Goal: Transaction & Acquisition: Download file/media

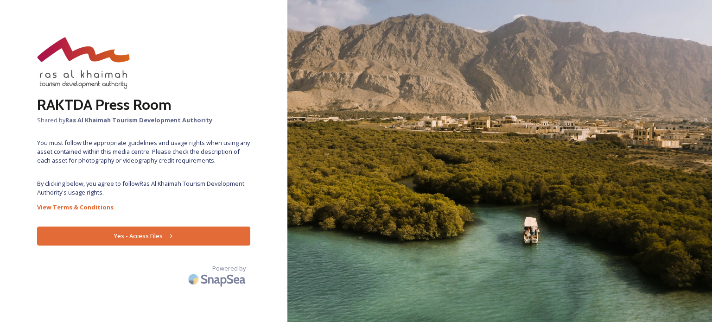
click at [157, 230] on button "Yes - Access Files" at bounding box center [143, 236] width 213 height 19
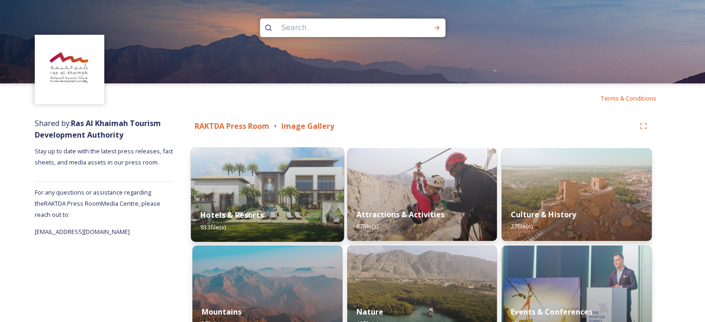
scroll to position [63, 0]
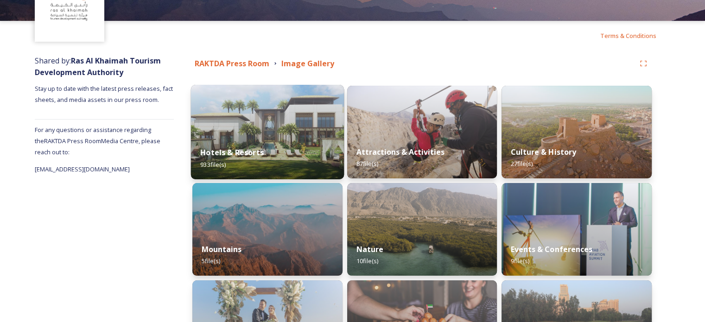
click at [267, 120] on img at bounding box center [267, 132] width 153 height 95
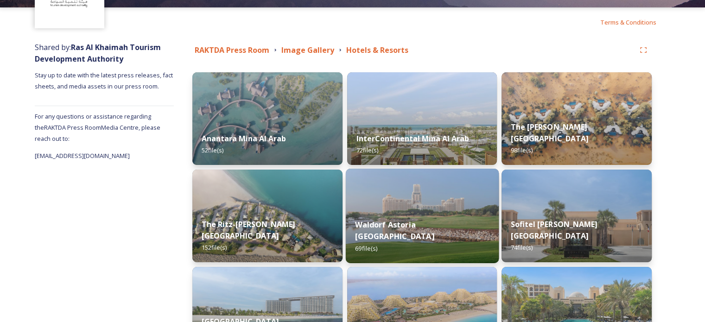
scroll to position [261, 0]
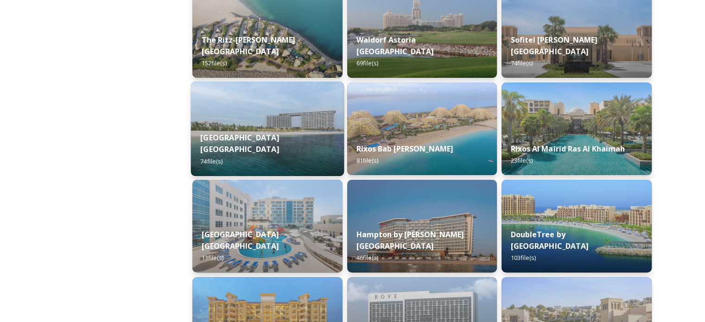
click at [299, 137] on div "Mövenpick Resort Al Marjan Island 74 file(s)" at bounding box center [267, 149] width 153 height 54
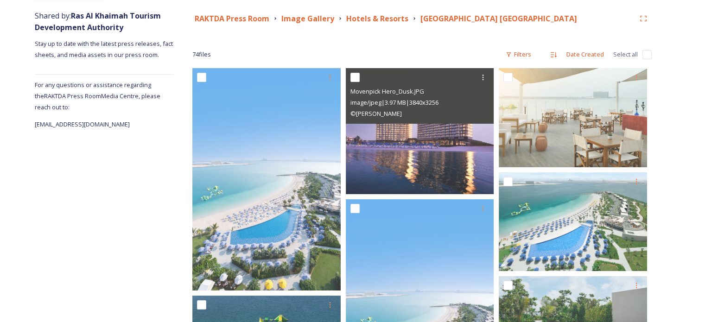
scroll to position [108, 0]
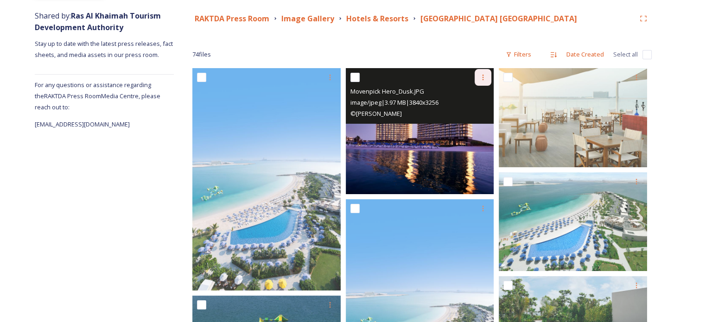
click at [484, 79] on icon at bounding box center [483, 78] width 1 height 6
click at [467, 115] on span "Download" at bounding box center [472, 115] width 28 height 9
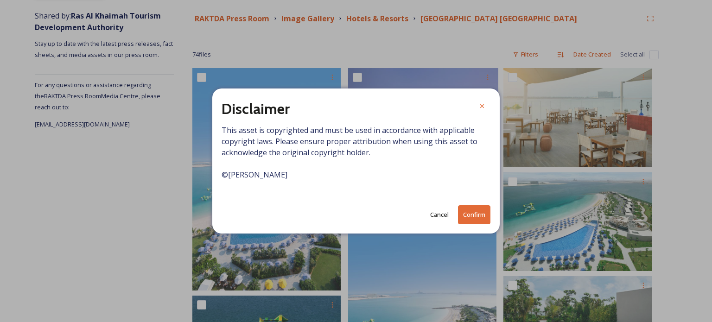
click at [461, 223] on button "Confirm" at bounding box center [474, 214] width 32 height 19
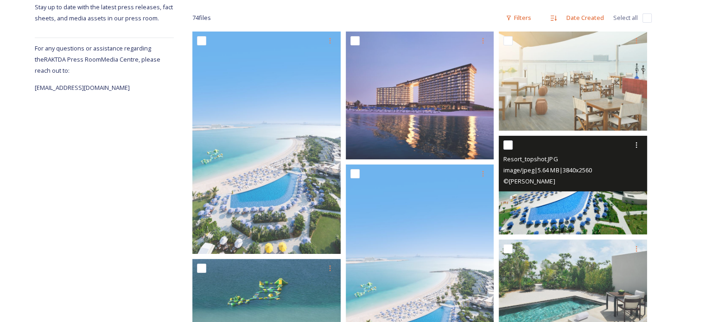
scroll to position [145, 0]
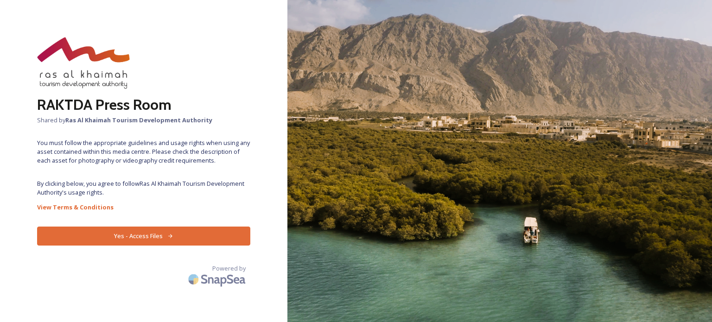
click at [188, 238] on button "Yes - Access Files" at bounding box center [143, 236] width 213 height 19
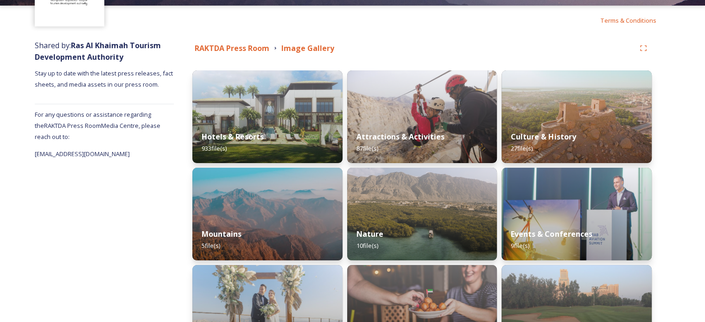
scroll to position [79, 0]
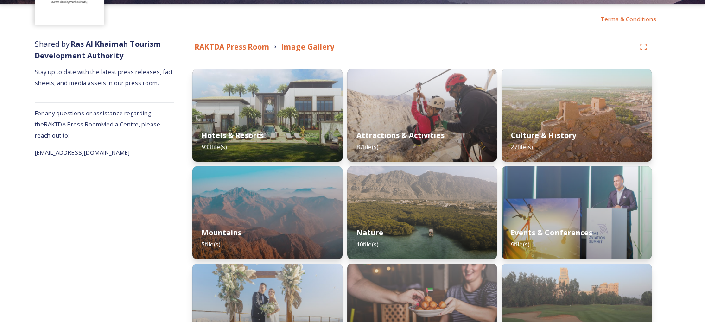
drag, startPoint x: 420, startPoint y: 106, endPoint x: 397, endPoint y: 42, distance: 67.8
click at [397, 42] on div "RAKTDA Press Room Image Gallery" at bounding box center [413, 47] width 443 height 12
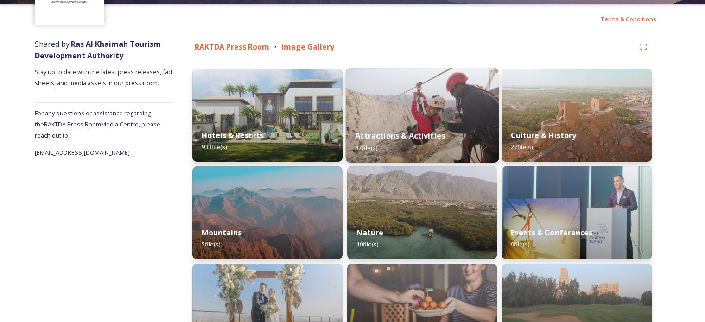
click at [403, 95] on img at bounding box center [421, 115] width 153 height 95
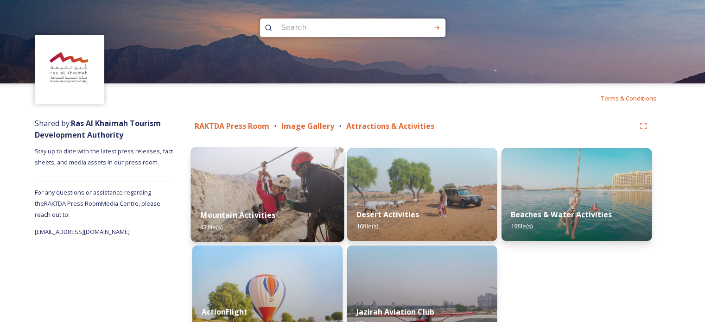
scroll to position [50, 0]
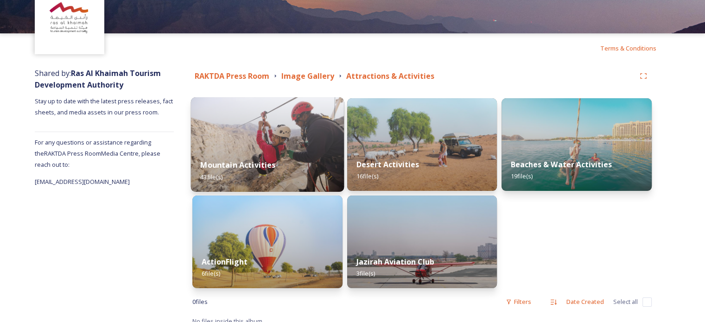
click at [271, 142] on img at bounding box center [267, 144] width 153 height 95
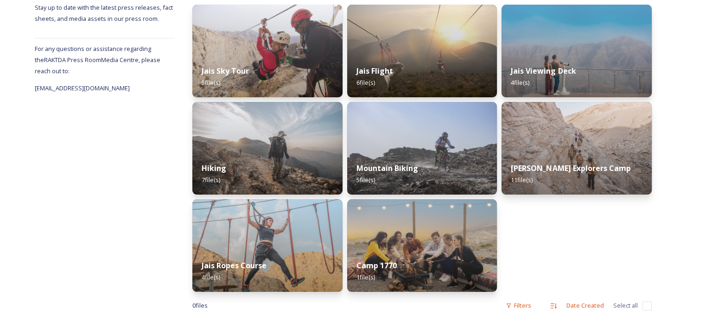
scroll to position [144, 0]
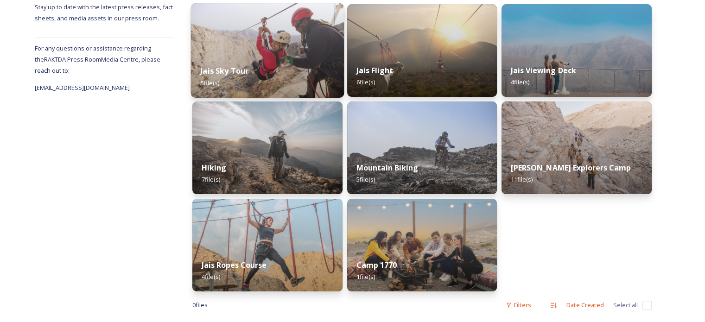
click at [280, 58] on div "Jais Sky Tour 5 file(s)" at bounding box center [267, 77] width 153 height 42
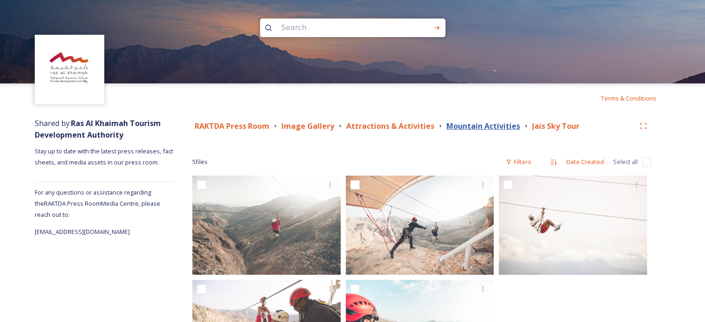
click at [461, 124] on strong "Mountain Activities" at bounding box center [483, 126] width 74 height 10
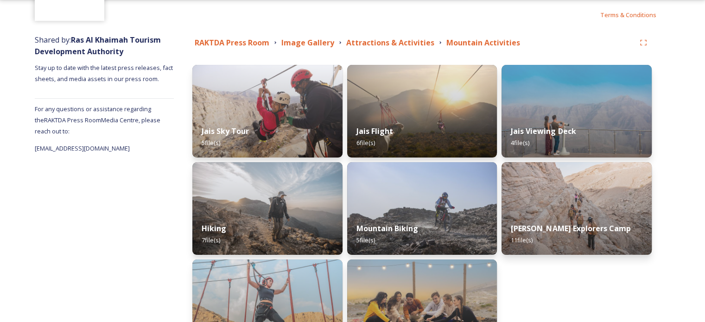
scroll to position [87, 0]
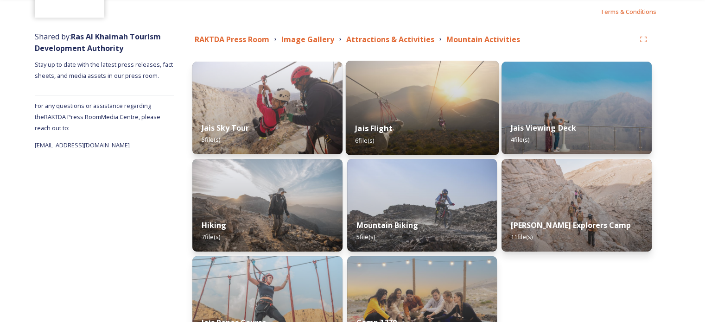
click at [407, 108] on img at bounding box center [421, 108] width 153 height 95
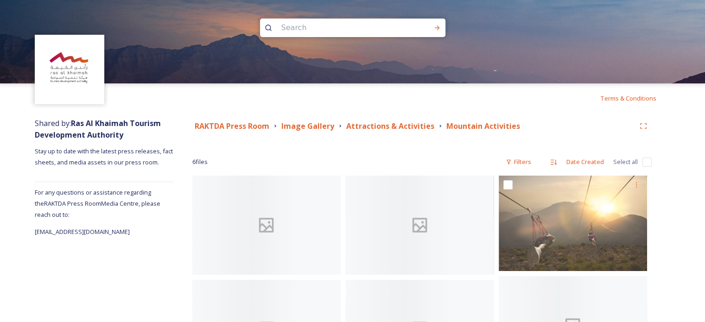
scroll to position [76, 0]
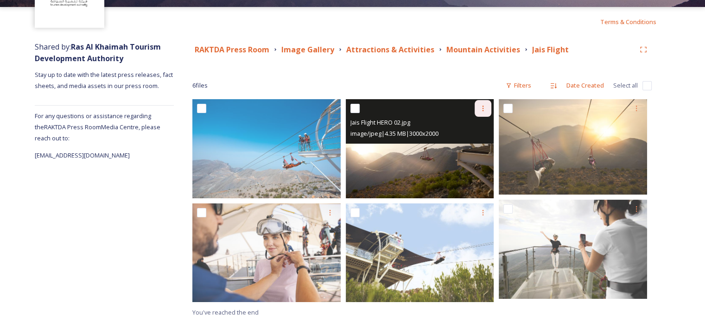
click at [482, 110] on icon at bounding box center [482, 108] width 7 height 7
click at [463, 146] on span "Download" at bounding box center [472, 146] width 28 height 9
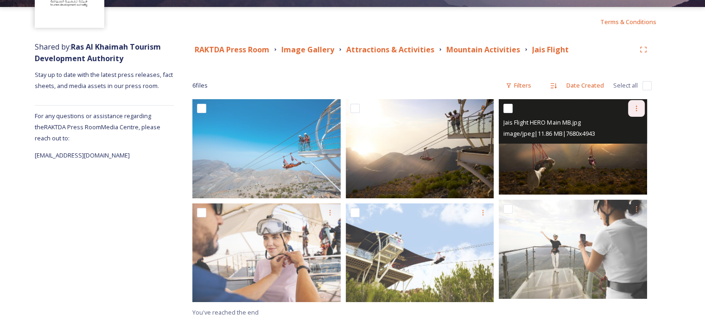
click at [636, 108] on icon at bounding box center [636, 108] width 7 height 7
click at [624, 145] on span "Download" at bounding box center [625, 146] width 28 height 9
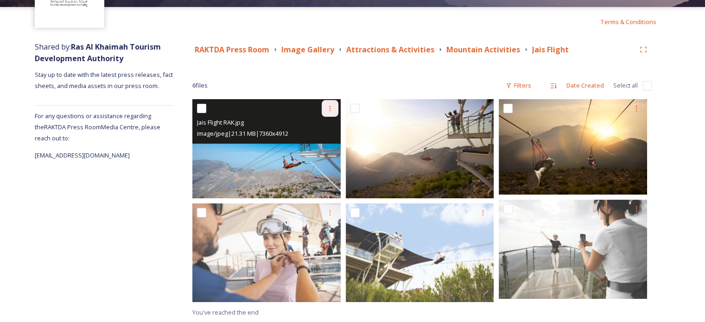
click at [326, 108] on icon at bounding box center [329, 108] width 7 height 7
click at [330, 143] on span "Download" at bounding box center [319, 146] width 28 height 9
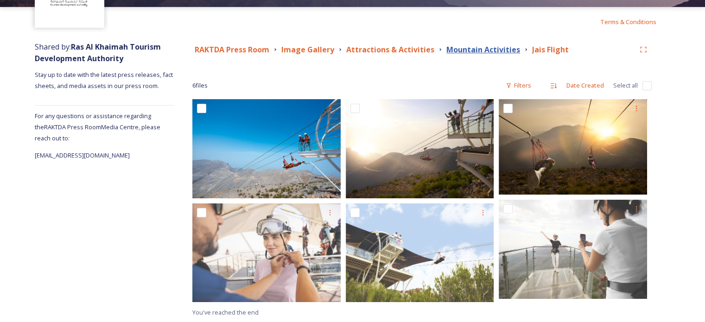
click at [497, 50] on strong "Mountain Activities" at bounding box center [483, 50] width 74 height 10
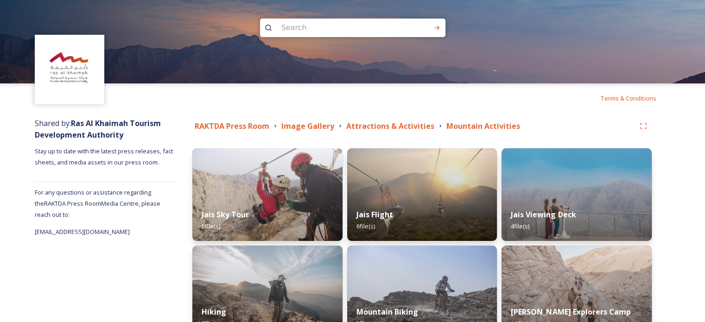
scroll to position [139, 0]
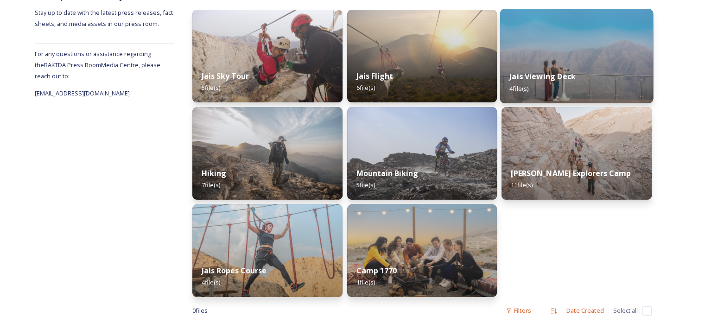
click at [568, 61] on div "Jais Viewing Deck 4 file(s)" at bounding box center [576, 82] width 153 height 42
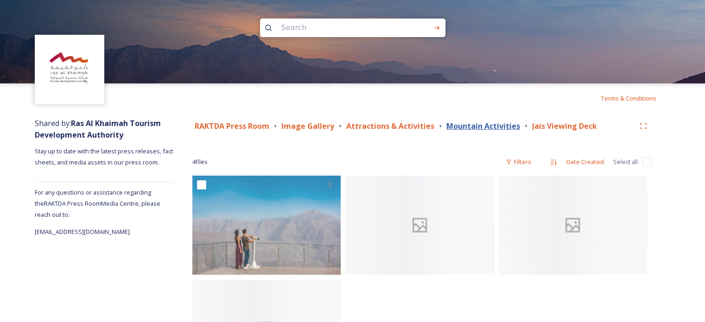
scroll to position [77, 0]
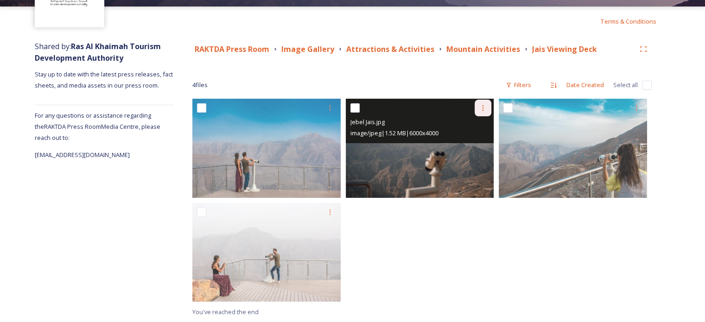
click at [485, 109] on icon at bounding box center [482, 107] width 7 height 7
click at [482, 148] on span "Download" at bounding box center [472, 146] width 28 height 9
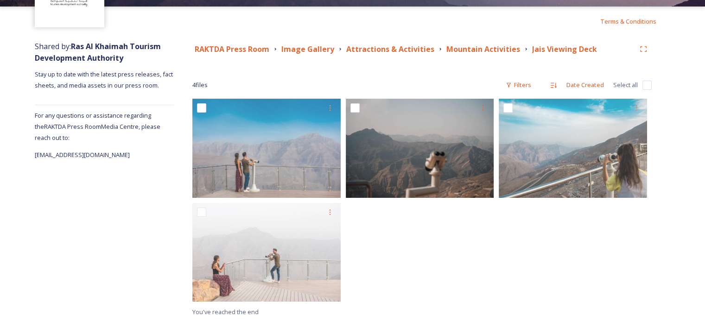
click at [484, 42] on div "RAKTDA Press Room Image Gallery Attractions & Activities Mountain Activities Ja…" at bounding box center [421, 49] width 459 height 17
click at [473, 46] on strong "Mountain Activities" at bounding box center [483, 49] width 74 height 10
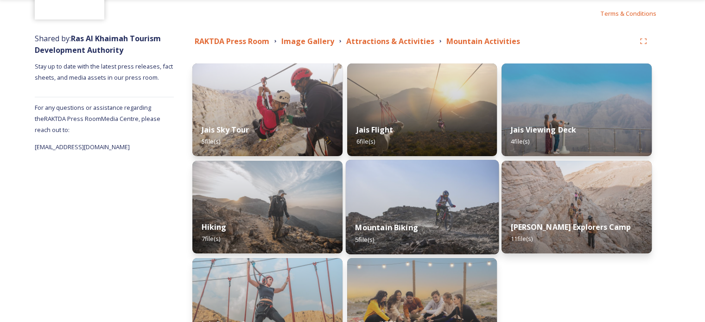
scroll to position [157, 0]
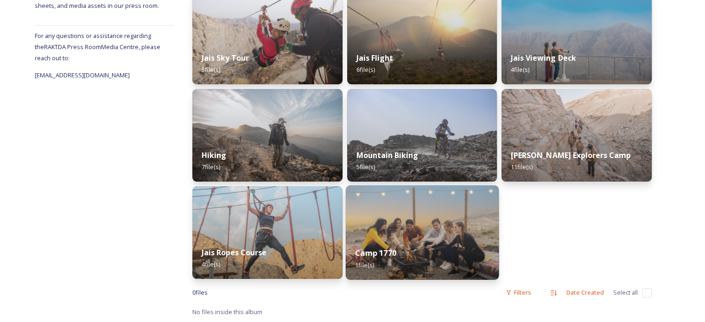
click at [378, 218] on img at bounding box center [421, 232] width 153 height 95
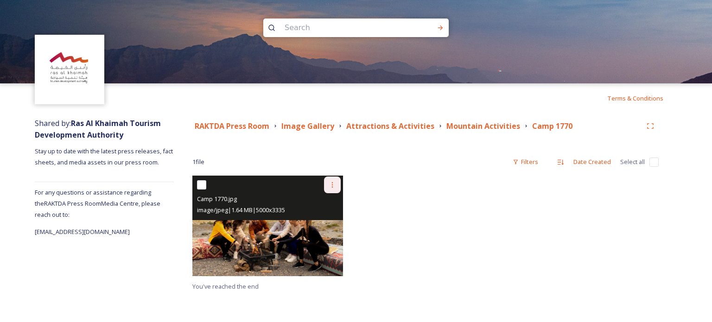
click at [337, 183] on div at bounding box center [332, 185] width 17 height 17
click at [328, 220] on span "Download" at bounding box center [321, 223] width 28 height 9
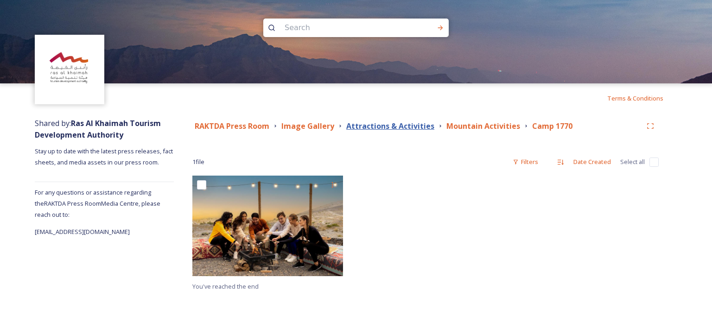
click at [401, 127] on strong "Attractions & Activities" at bounding box center [390, 126] width 88 height 10
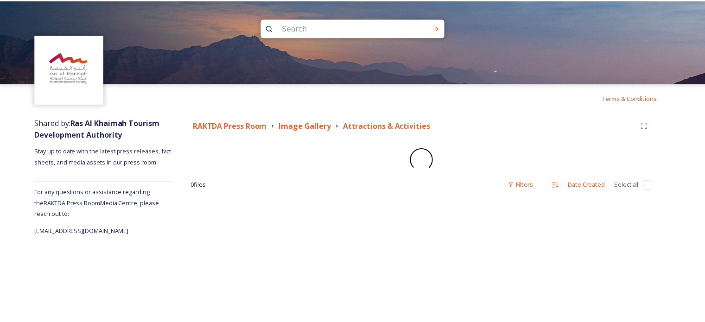
scroll to position [59, 0]
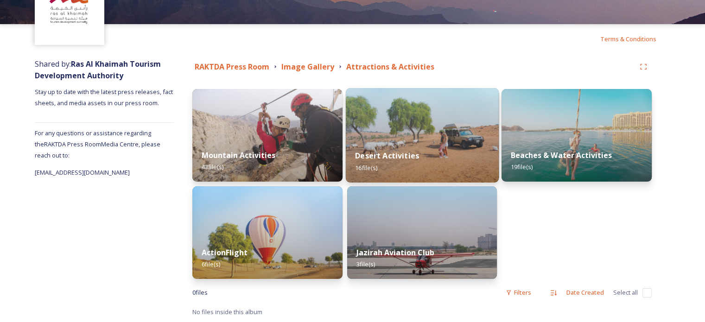
click at [450, 113] on img at bounding box center [421, 135] width 153 height 95
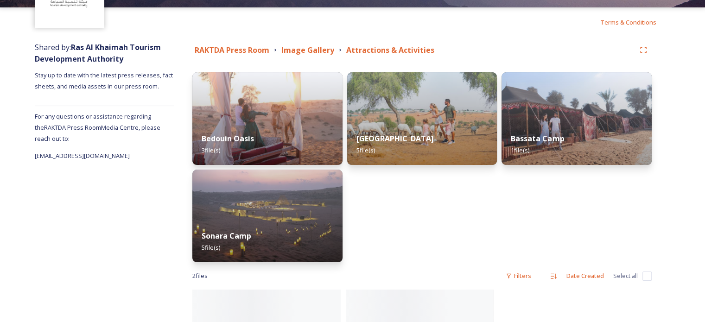
scroll to position [98, 0]
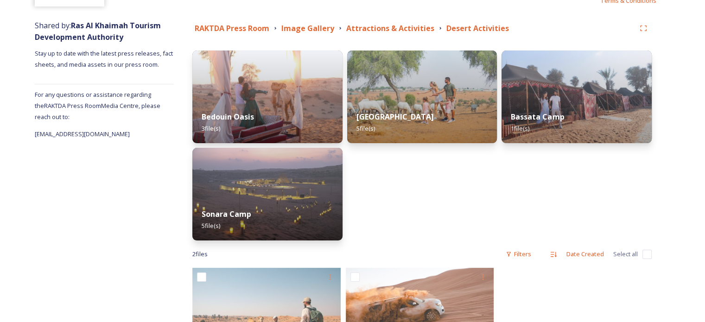
click at [421, 187] on div "Al Wadi Nature Reserve 5 file(s)" at bounding box center [422, 146] width 150 height 190
click at [417, 26] on strong "Attractions & Activities" at bounding box center [390, 28] width 88 height 10
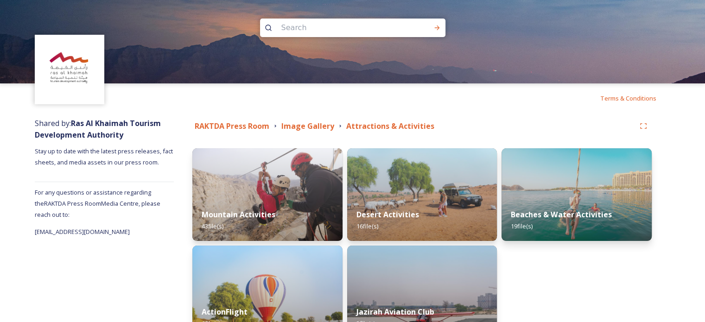
scroll to position [59, 0]
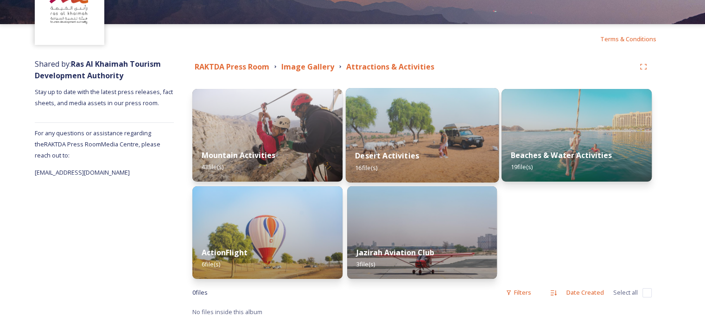
click at [415, 142] on div "Desert Activities 16 file(s)" at bounding box center [421, 161] width 153 height 42
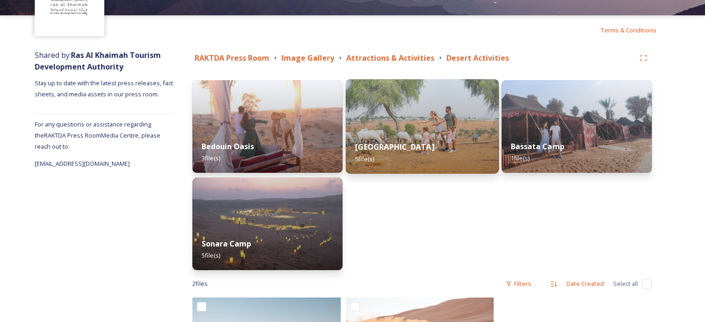
scroll to position [163, 0]
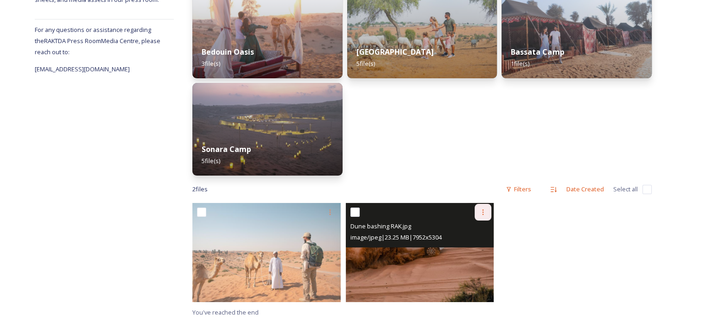
click at [480, 213] on icon at bounding box center [482, 212] width 7 height 7
click at [475, 247] on span "Download" at bounding box center [472, 250] width 28 height 9
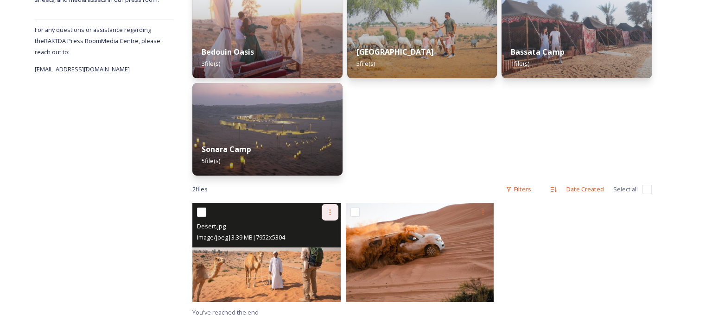
click at [331, 216] on icon at bounding box center [329, 212] width 7 height 7
drag, startPoint x: 328, startPoint y: 245, endPoint x: 306, endPoint y: 252, distance: 23.2
click at [306, 252] on span "Download" at bounding box center [319, 250] width 28 height 9
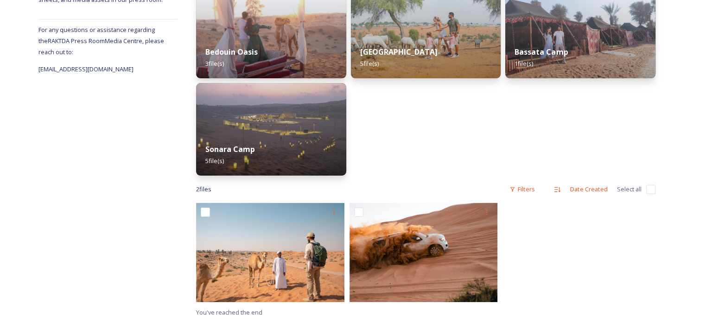
scroll to position [0, 0]
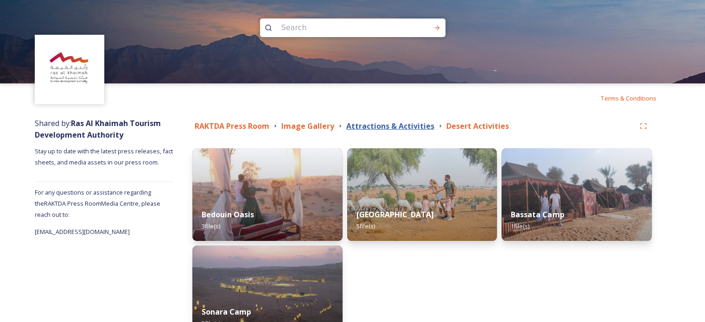
click at [402, 125] on strong "Attractions & Activities" at bounding box center [390, 126] width 88 height 10
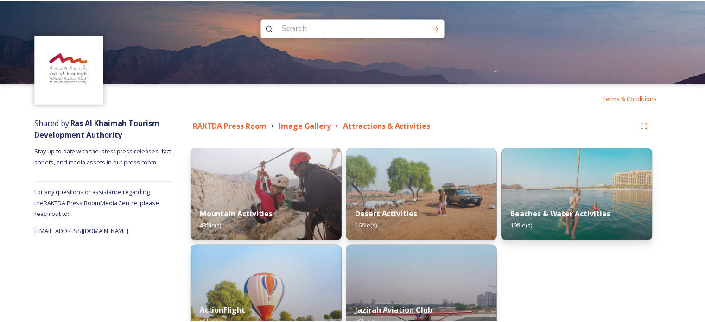
scroll to position [59, 0]
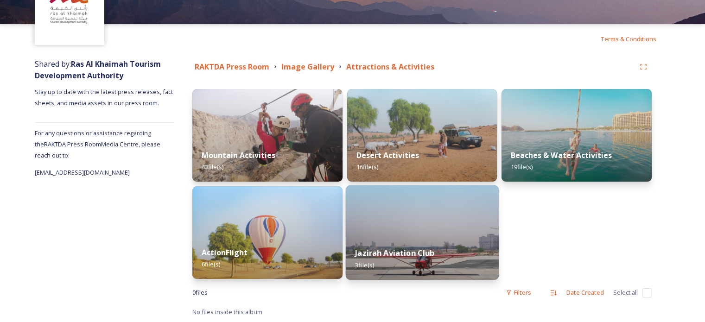
click at [402, 238] on div "Jazirah Aviation Club 3 file(s)" at bounding box center [421, 259] width 153 height 42
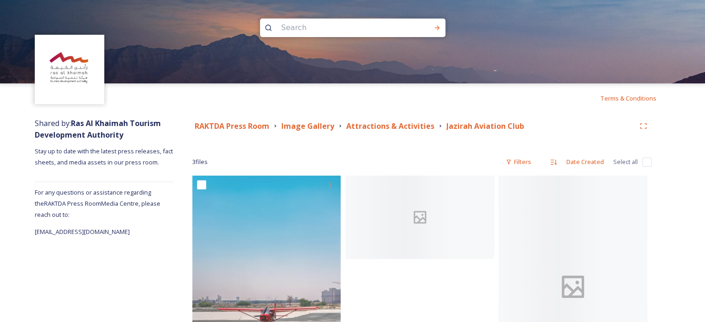
scroll to position [96, 0]
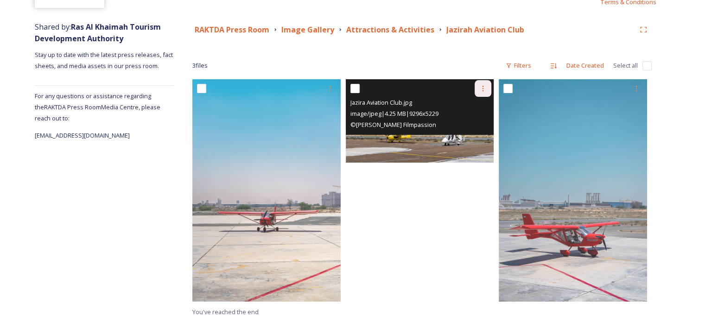
click at [481, 93] on div at bounding box center [483, 88] width 17 height 17
click at [480, 127] on span "Download" at bounding box center [472, 126] width 28 height 9
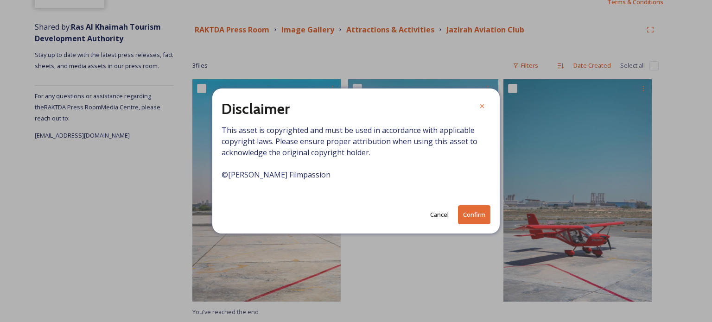
click at [469, 214] on button "Confirm" at bounding box center [474, 214] width 32 height 19
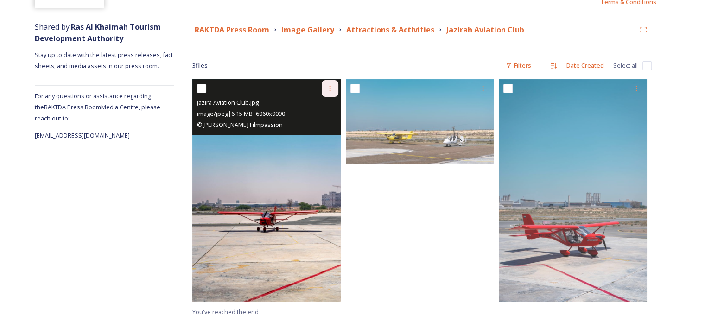
click at [333, 83] on div at bounding box center [330, 88] width 17 height 17
click at [328, 128] on span "Download" at bounding box center [319, 126] width 28 height 9
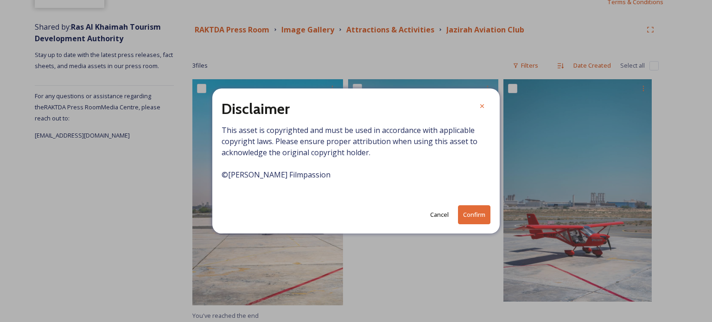
click at [478, 211] on button "Confirm" at bounding box center [474, 214] width 32 height 19
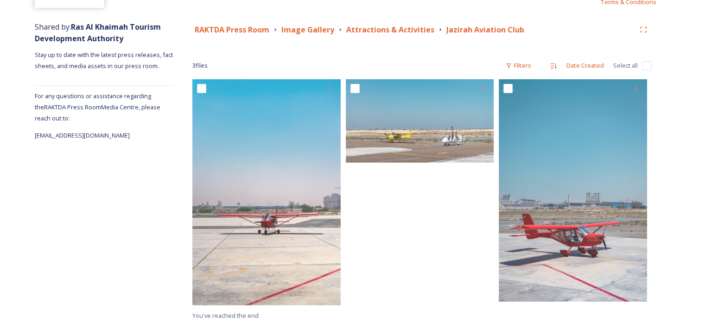
click at [409, 241] on div at bounding box center [422, 194] width 153 height 231
click at [414, 29] on strong "Attractions & Activities" at bounding box center [390, 30] width 88 height 10
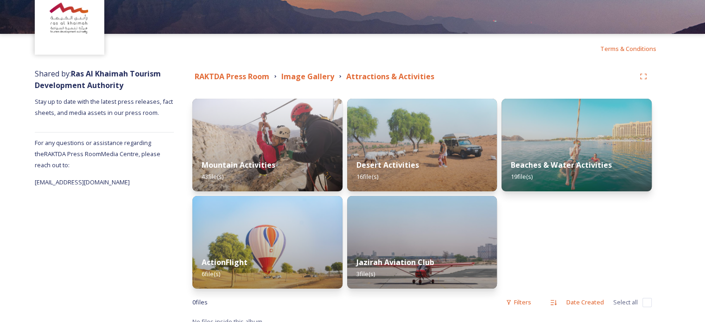
scroll to position [59, 0]
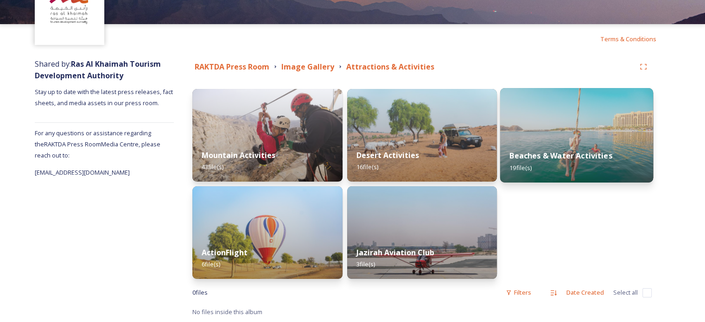
click at [573, 150] on div "Beaches & Water Activities 19 file(s)" at bounding box center [576, 161] width 153 height 42
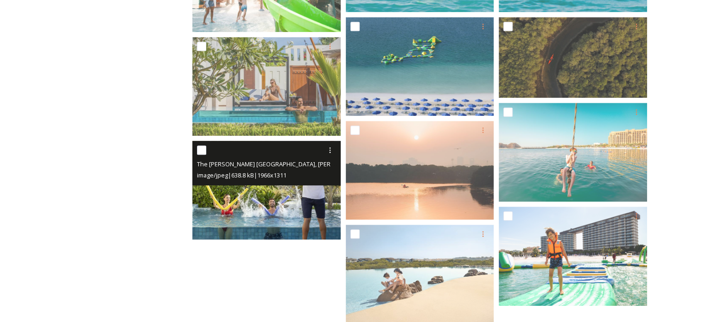
scroll to position [616, 0]
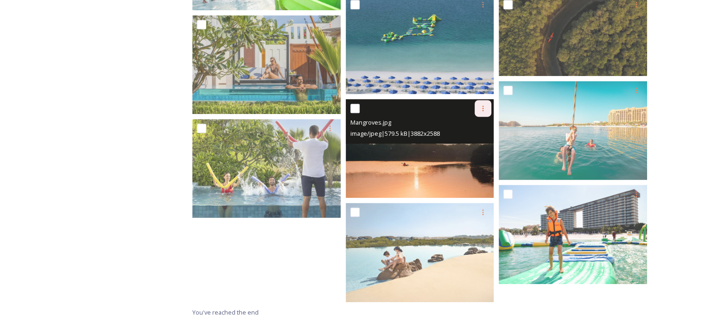
click at [481, 106] on icon at bounding box center [482, 108] width 7 height 7
click at [485, 149] on span "Download" at bounding box center [472, 146] width 28 height 9
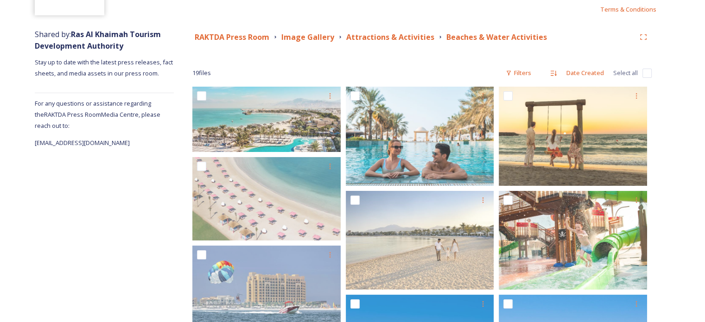
scroll to position [0, 0]
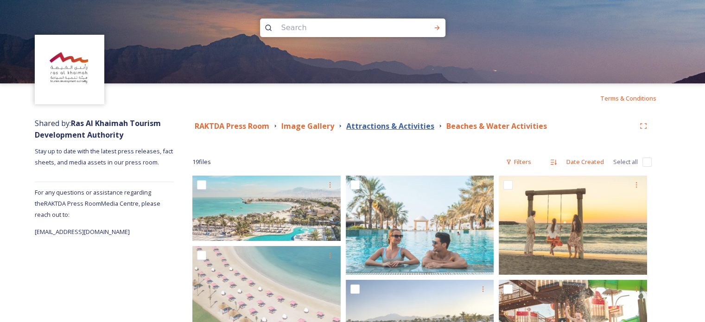
click at [406, 125] on strong "Attractions & Activities" at bounding box center [390, 126] width 88 height 10
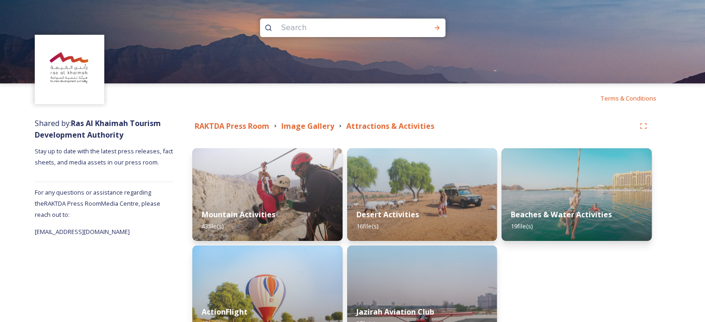
scroll to position [59, 0]
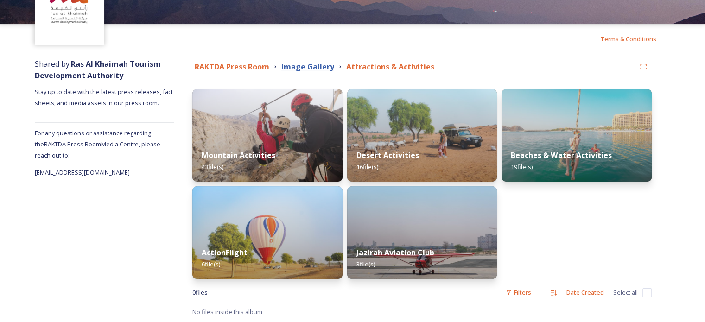
click at [317, 67] on strong "Image Gallery" at bounding box center [307, 67] width 53 height 10
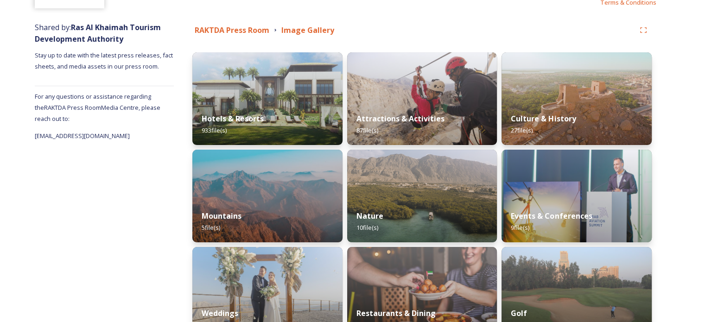
scroll to position [116, 0]
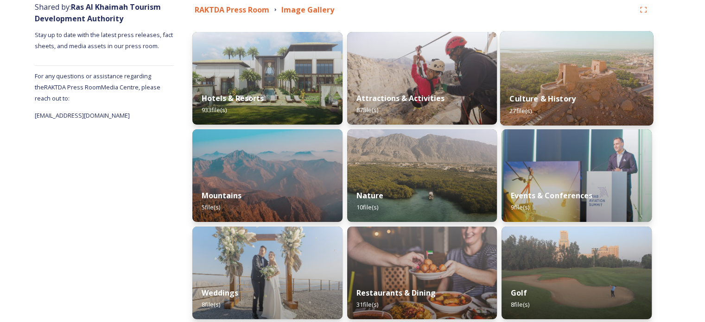
click at [549, 72] on img at bounding box center [576, 78] width 153 height 95
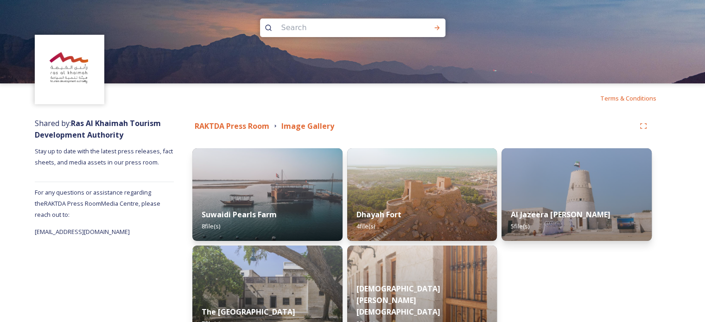
scroll to position [59, 0]
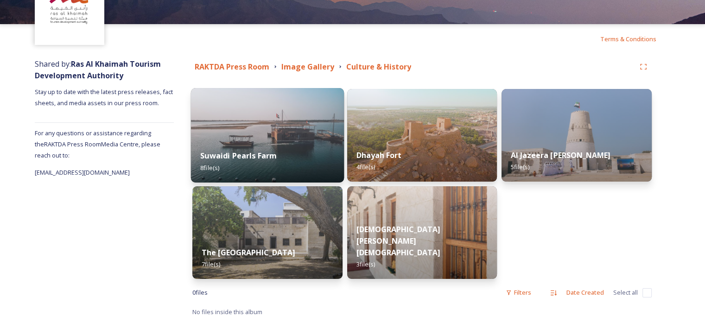
click at [270, 113] on img at bounding box center [267, 135] width 153 height 95
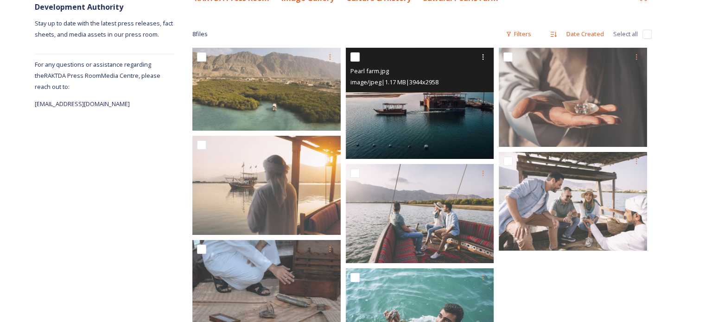
scroll to position [130, 0]
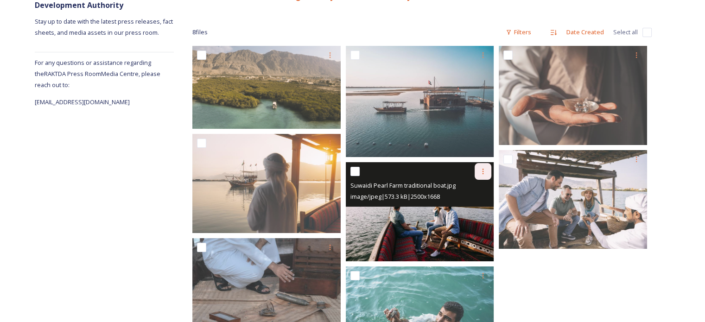
click at [484, 176] on div at bounding box center [483, 171] width 17 height 17
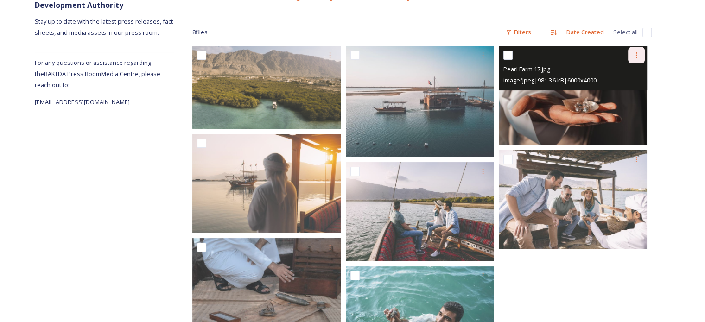
click at [637, 61] on div at bounding box center [636, 55] width 17 height 17
click at [624, 97] on span "Download" at bounding box center [625, 93] width 28 height 9
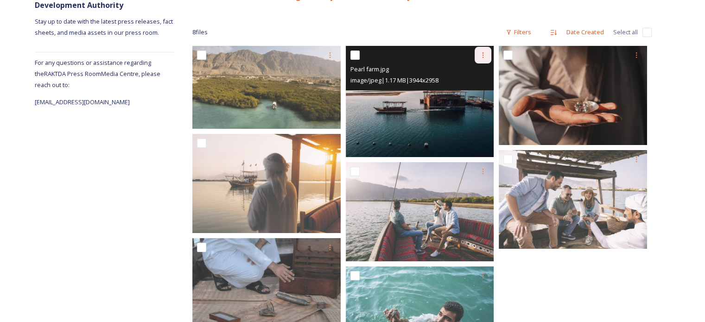
click at [484, 54] on icon at bounding box center [482, 54] width 7 height 7
click at [482, 90] on span "Download" at bounding box center [472, 93] width 28 height 9
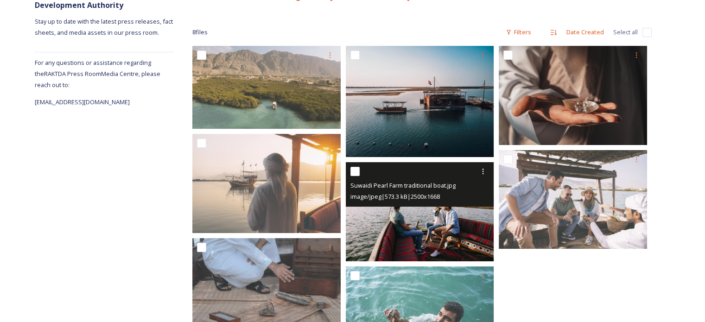
scroll to position [193, 0]
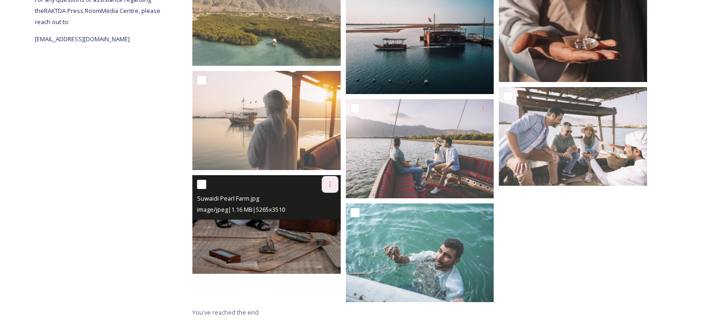
click at [326, 187] on icon at bounding box center [329, 184] width 7 height 7
click at [330, 220] on span "Download" at bounding box center [319, 222] width 28 height 9
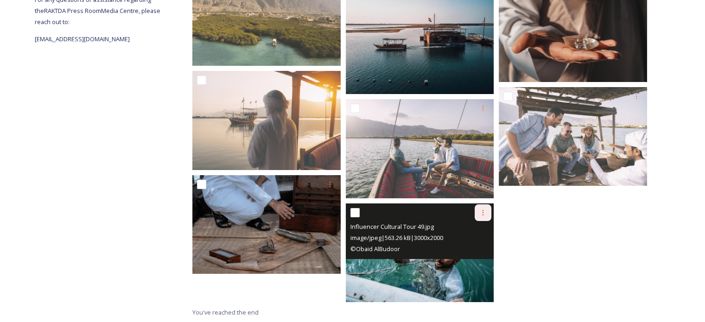
click at [484, 213] on icon at bounding box center [482, 212] width 7 height 7
click at [480, 250] on span "Download" at bounding box center [472, 251] width 28 height 9
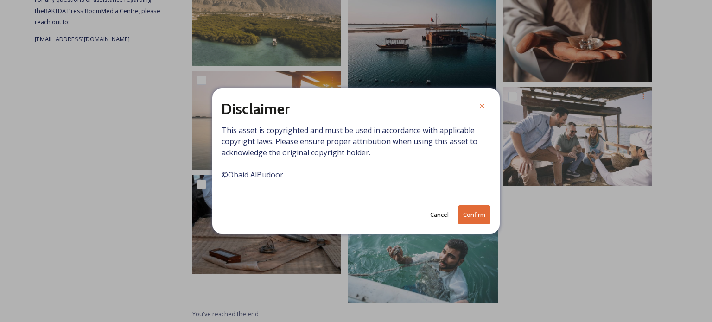
click at [480, 216] on button "Confirm" at bounding box center [474, 214] width 32 height 19
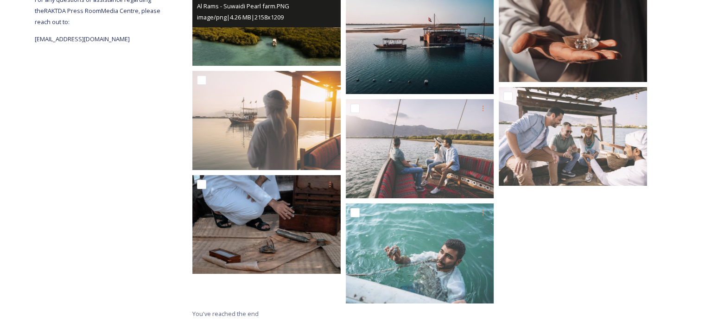
scroll to position [0, 0]
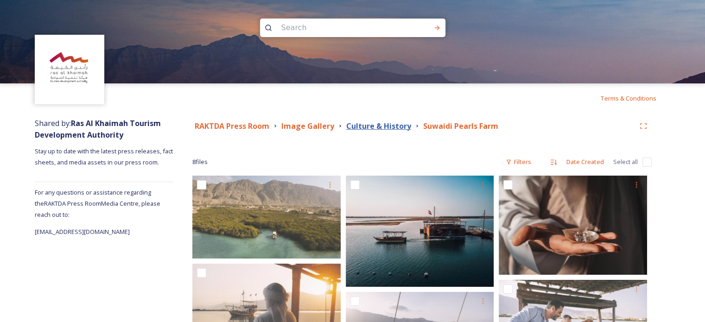
click at [395, 124] on strong "Culture & History" at bounding box center [378, 126] width 65 height 10
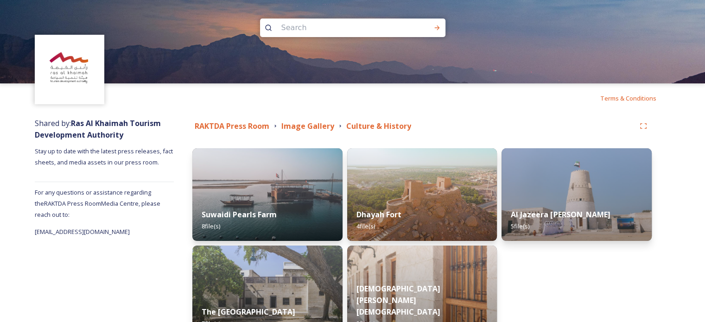
scroll to position [59, 0]
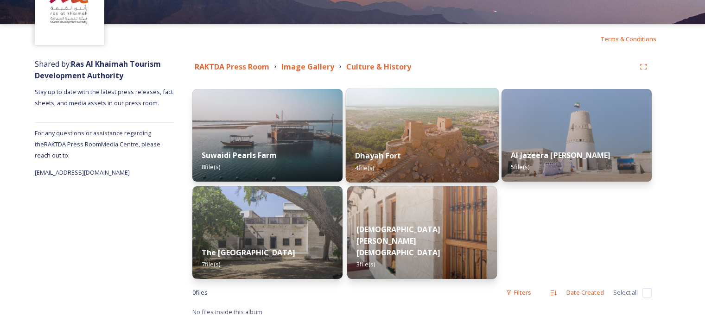
click at [386, 102] on img at bounding box center [421, 135] width 153 height 95
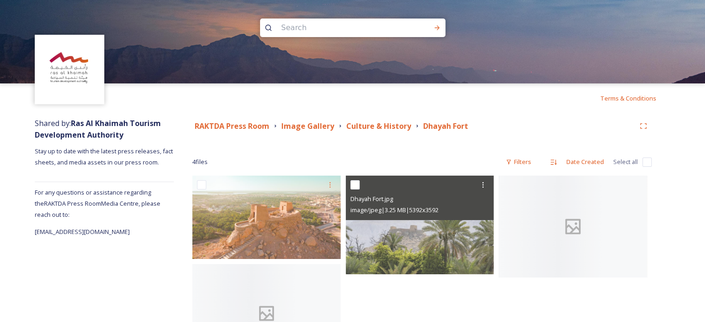
scroll to position [61, 0]
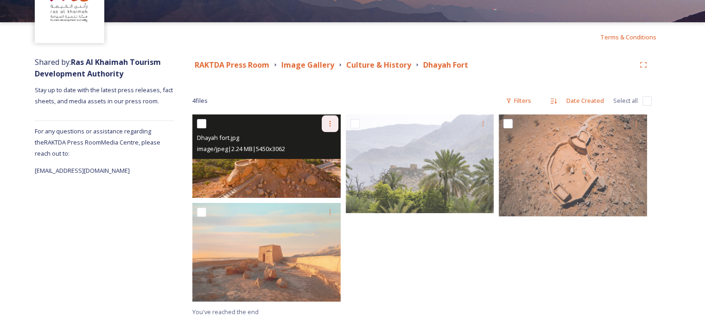
click at [326, 124] on icon at bounding box center [329, 123] width 7 height 7
click at [330, 163] on span "Download" at bounding box center [319, 162] width 28 height 9
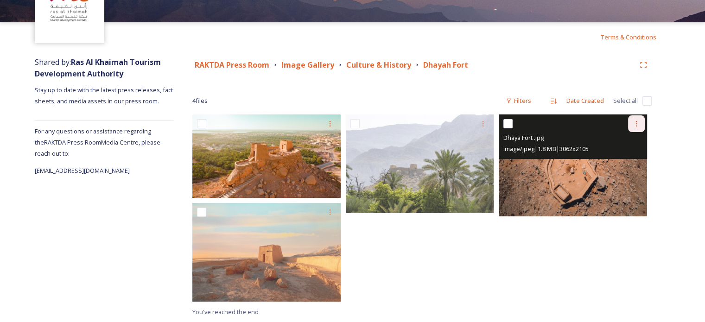
click at [640, 125] on div at bounding box center [636, 123] width 17 height 17
click at [625, 164] on span "Download" at bounding box center [625, 162] width 28 height 9
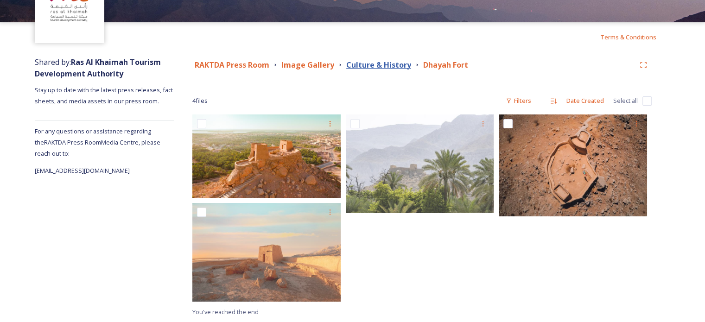
click at [382, 65] on strong "Culture & History" at bounding box center [378, 65] width 65 height 10
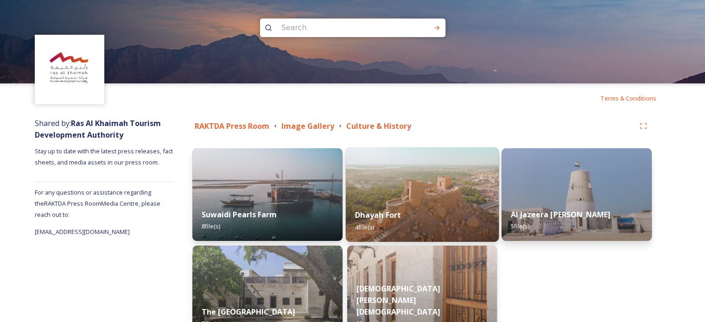
scroll to position [59, 0]
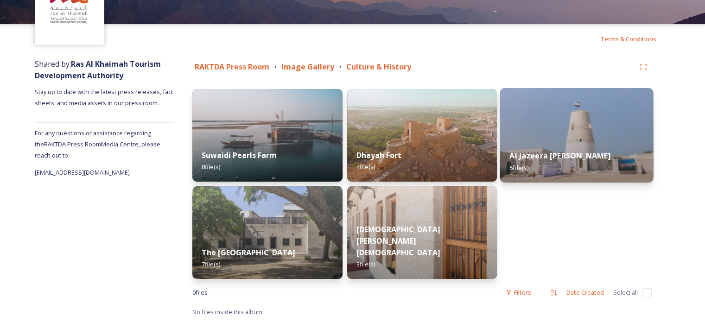
click at [507, 126] on img at bounding box center [576, 135] width 153 height 95
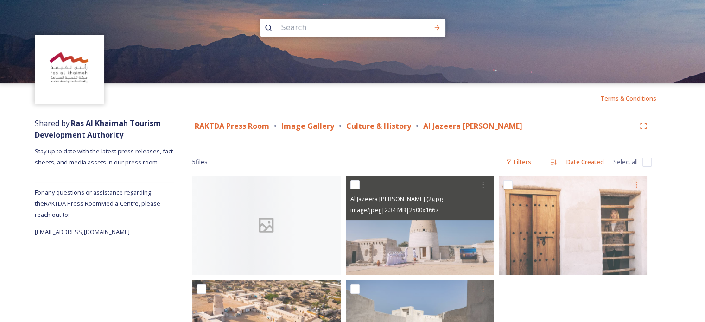
scroll to position [76, 0]
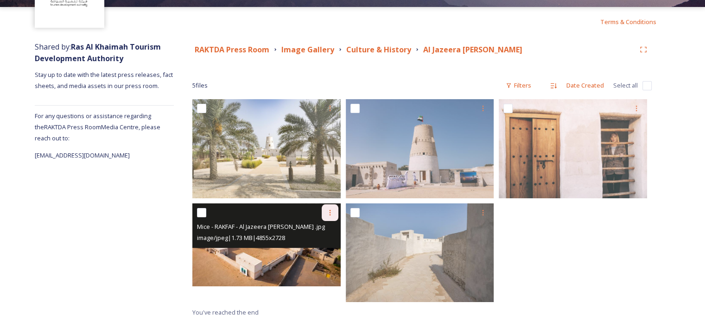
click at [331, 212] on icon at bounding box center [329, 212] width 7 height 7
click at [316, 253] on span "Download" at bounding box center [319, 251] width 28 height 9
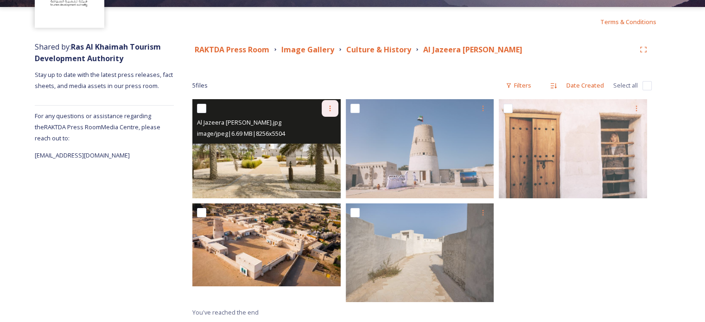
click at [334, 105] on div at bounding box center [330, 108] width 17 height 17
click at [322, 149] on span "Download" at bounding box center [319, 146] width 28 height 9
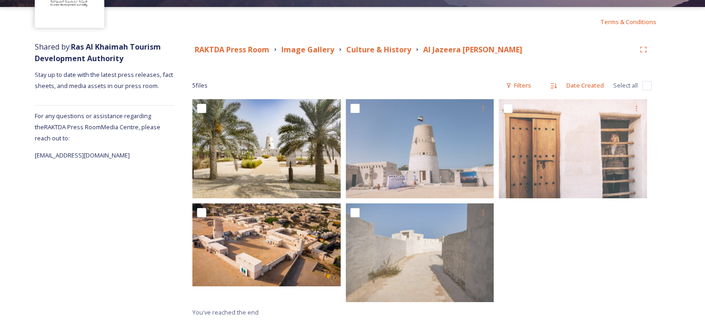
drag, startPoint x: 381, startPoint y: 46, endPoint x: 359, endPoint y: 51, distance: 22.5
click at [359, 51] on strong "Culture & History" at bounding box center [378, 50] width 65 height 10
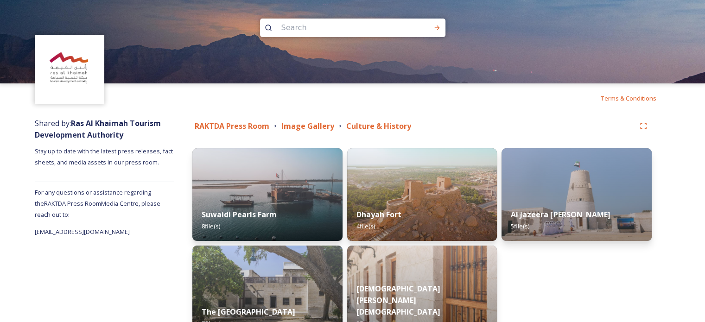
scroll to position [59, 0]
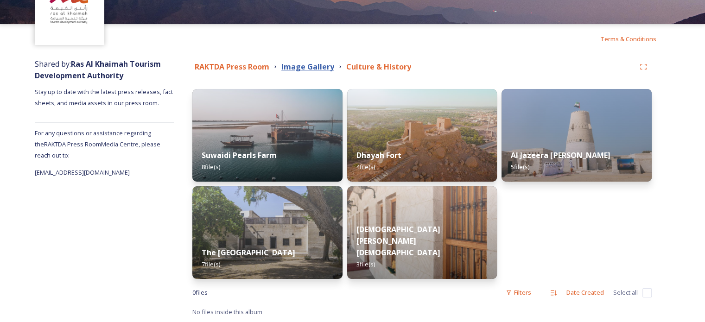
click at [318, 67] on strong "Image Gallery" at bounding box center [307, 67] width 53 height 10
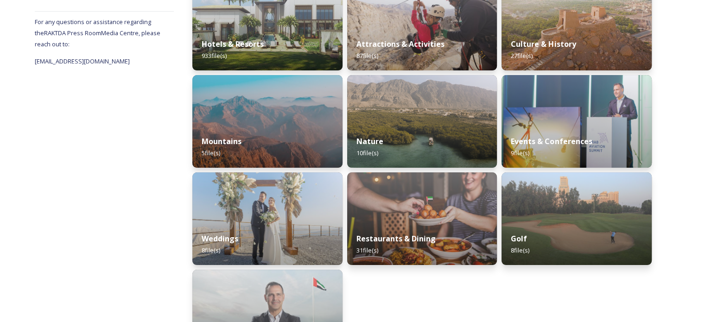
scroll to position [172, 0]
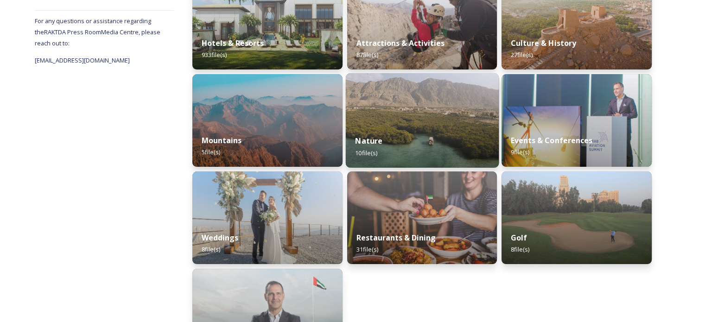
click at [430, 118] on img at bounding box center [421, 120] width 153 height 95
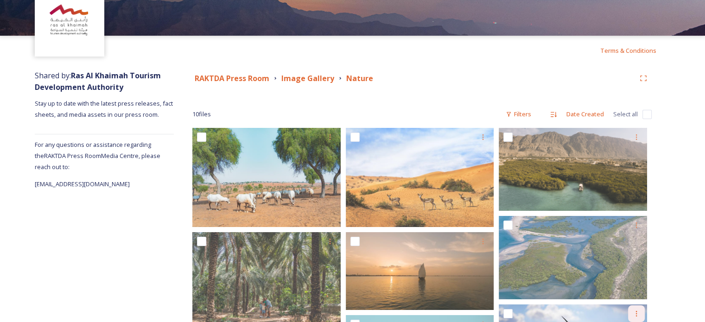
scroll to position [42, 0]
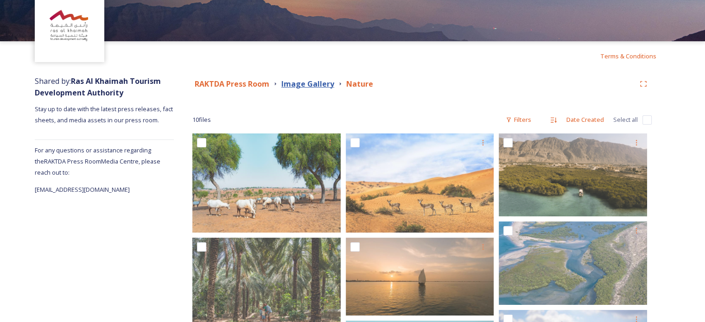
click at [324, 82] on strong "Image Gallery" at bounding box center [307, 84] width 53 height 10
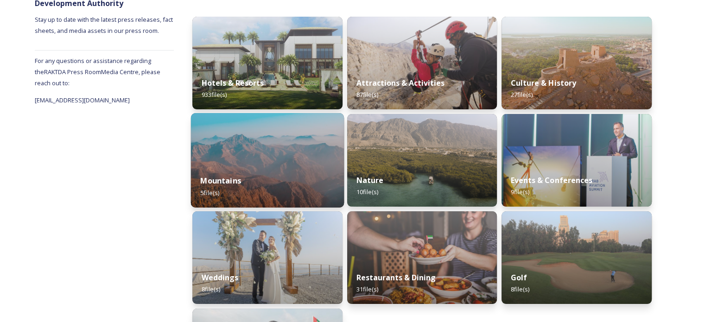
scroll to position [254, 0]
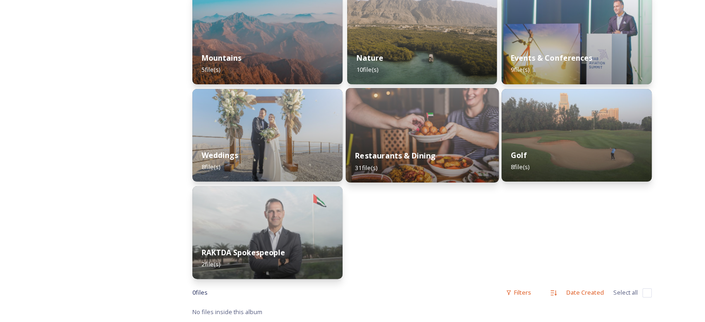
click at [409, 129] on img at bounding box center [421, 135] width 153 height 95
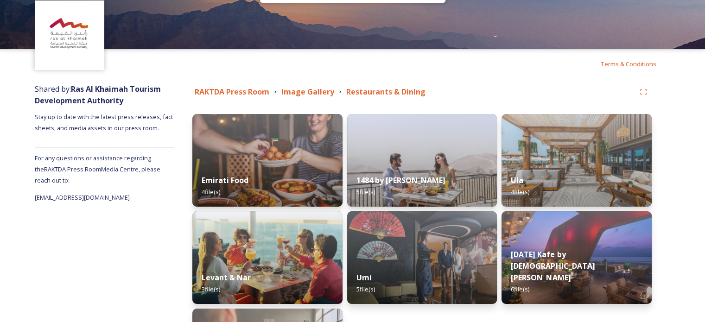
scroll to position [35, 0]
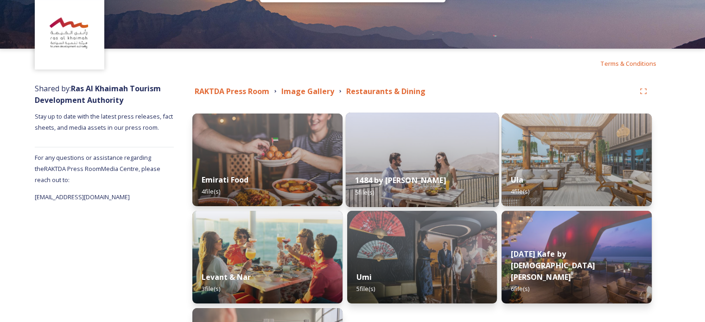
click at [404, 147] on img at bounding box center [421, 160] width 153 height 95
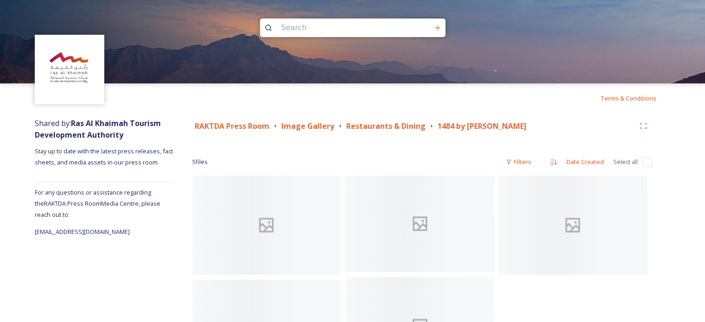
scroll to position [78, 0]
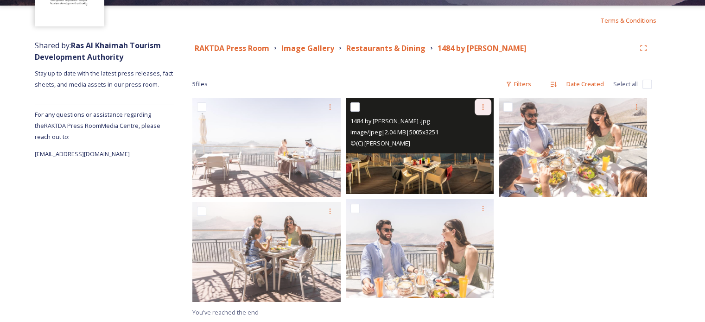
click at [488, 106] on div at bounding box center [483, 107] width 17 height 17
click at [486, 142] on span "Download" at bounding box center [472, 145] width 28 height 9
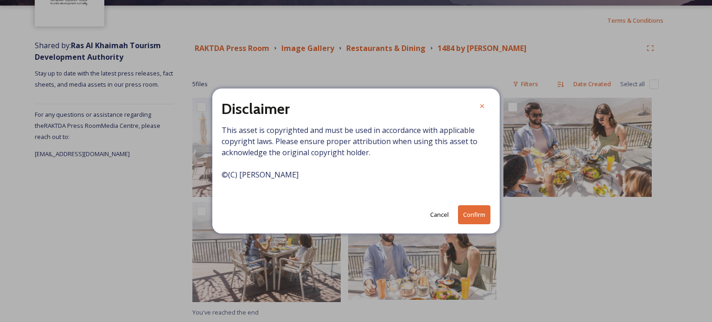
click at [469, 204] on div "Disclaimer This asset is copyrighted and must be used in accordance with applic…" at bounding box center [355, 161] width 287 height 145
click at [473, 213] on button "Confirm" at bounding box center [474, 214] width 32 height 19
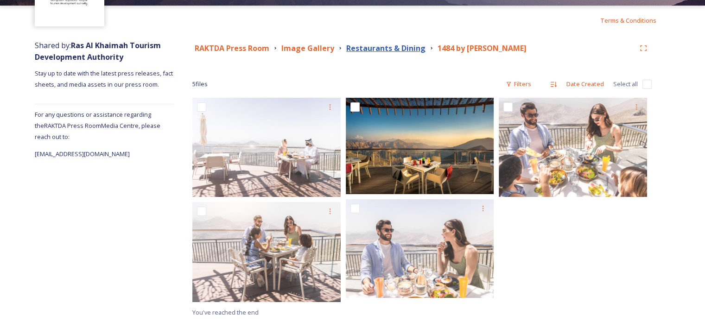
click at [409, 46] on strong "Restaurants & Dining" at bounding box center [385, 48] width 79 height 10
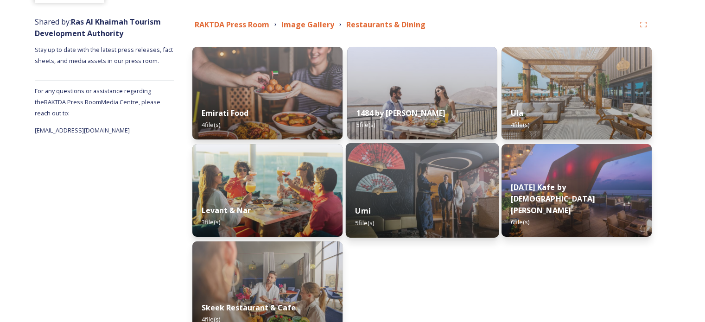
scroll to position [102, 0]
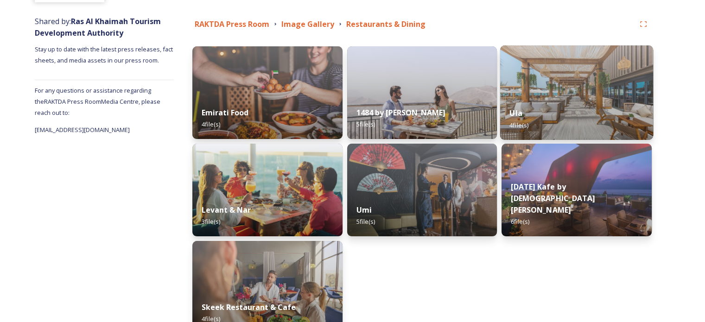
click at [520, 89] on img at bounding box center [576, 92] width 153 height 95
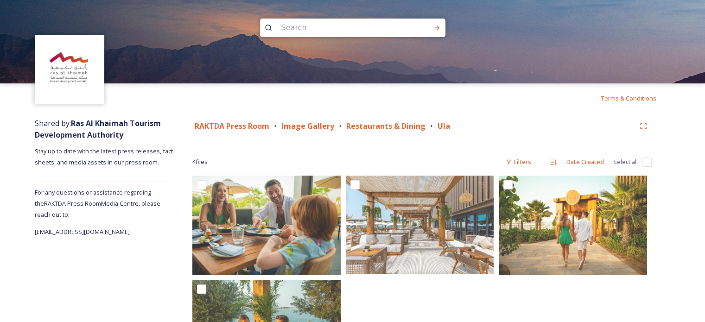
scroll to position [76, 0]
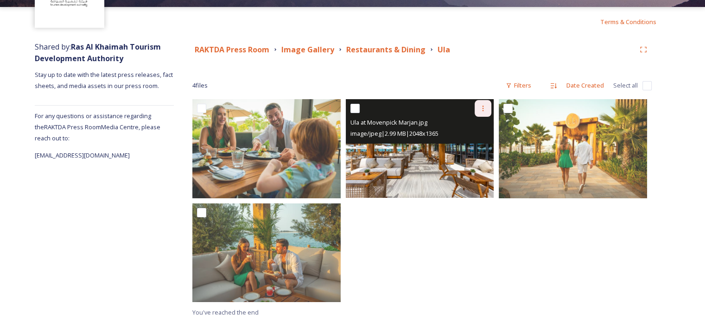
click at [481, 105] on icon at bounding box center [482, 108] width 7 height 7
click at [469, 146] on span "Download" at bounding box center [472, 146] width 28 height 9
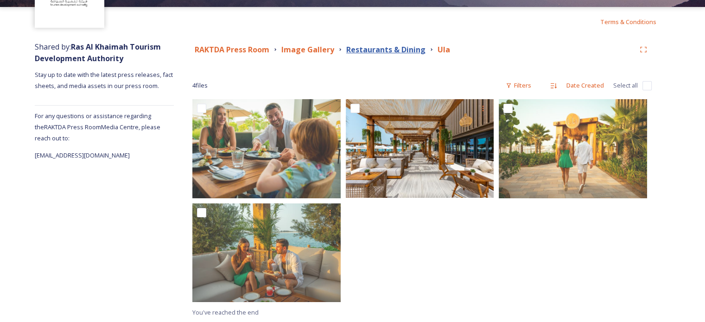
click at [382, 48] on strong "Restaurants & Dining" at bounding box center [385, 50] width 79 height 10
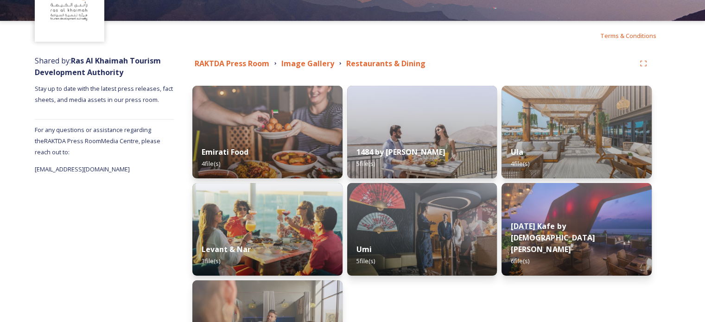
scroll to position [57, 0]
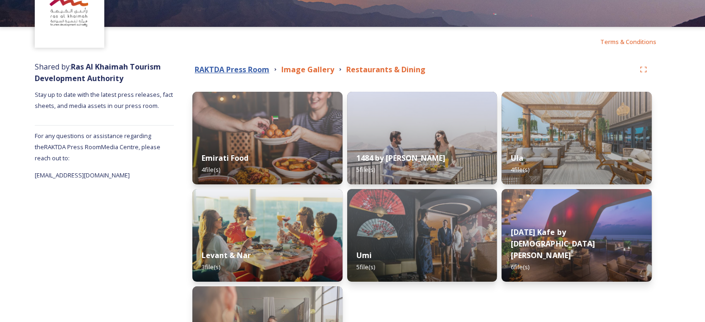
click at [247, 72] on strong "RAKTDA Press Room" at bounding box center [232, 69] width 75 height 10
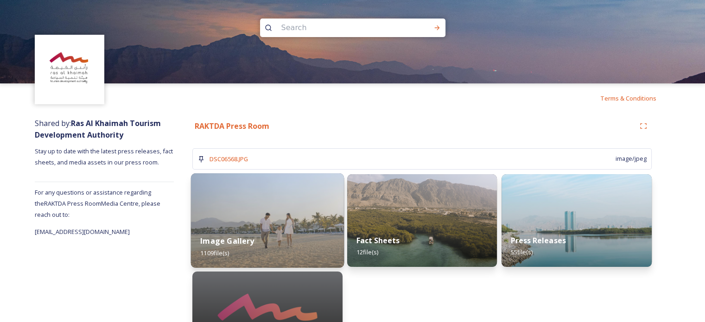
click at [277, 197] on img at bounding box center [267, 220] width 153 height 95
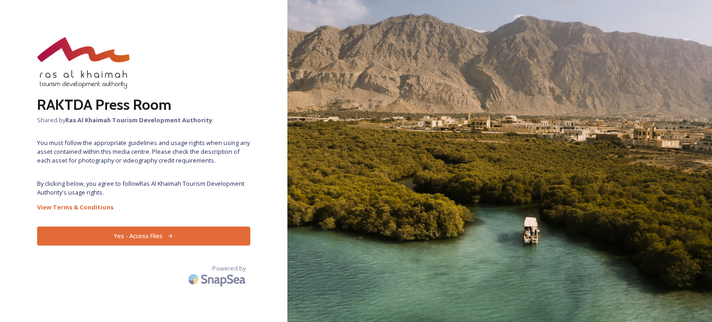
click at [184, 229] on button "Yes - Access Files" at bounding box center [143, 236] width 213 height 19
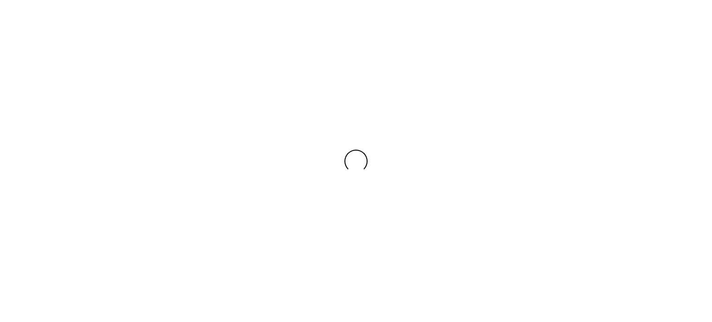
click at [635, 146] on div at bounding box center [356, 161] width 712 height 322
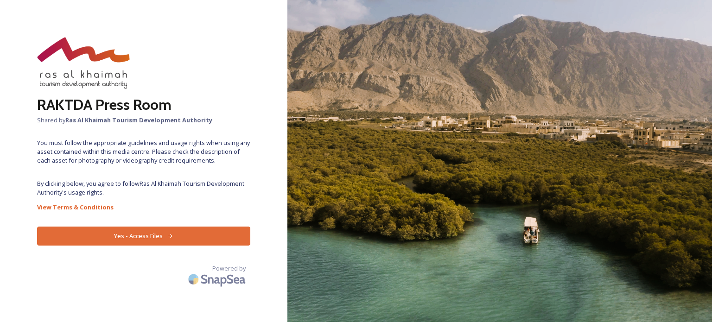
drag, startPoint x: 132, startPoint y: 230, endPoint x: 141, endPoint y: 233, distance: 9.8
click at [141, 233] on button "Yes - Access Files" at bounding box center [143, 236] width 213 height 19
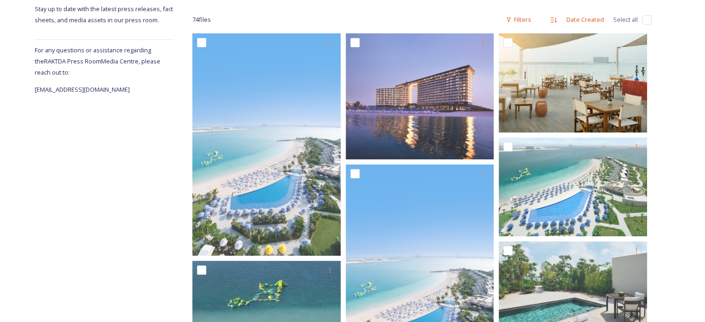
scroll to position [143, 0]
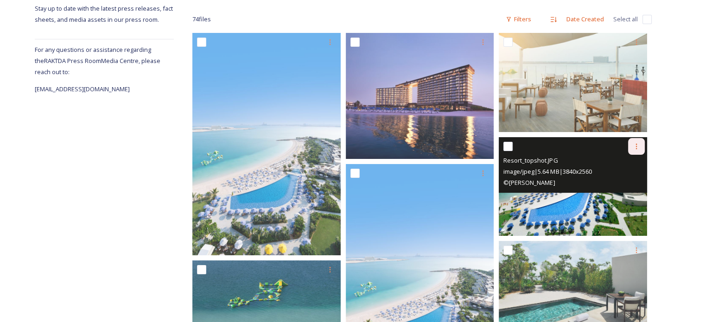
click at [640, 143] on icon at bounding box center [636, 146] width 7 height 7
click at [627, 186] on span "Download" at bounding box center [625, 184] width 28 height 9
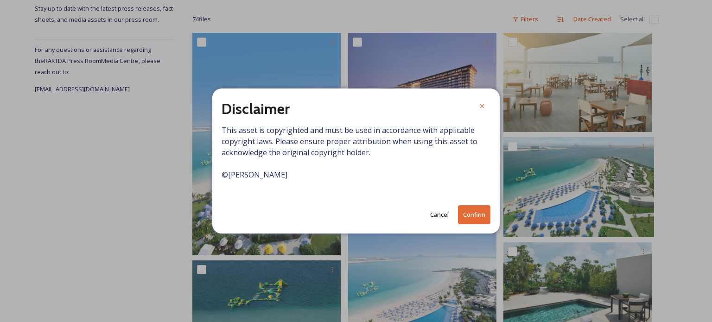
click at [467, 211] on button "Confirm" at bounding box center [474, 214] width 32 height 19
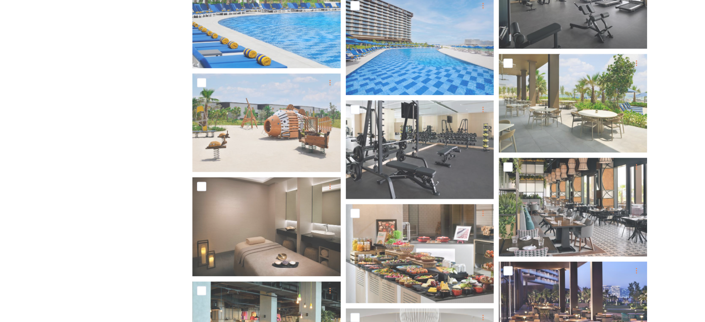
scroll to position [1379, 0]
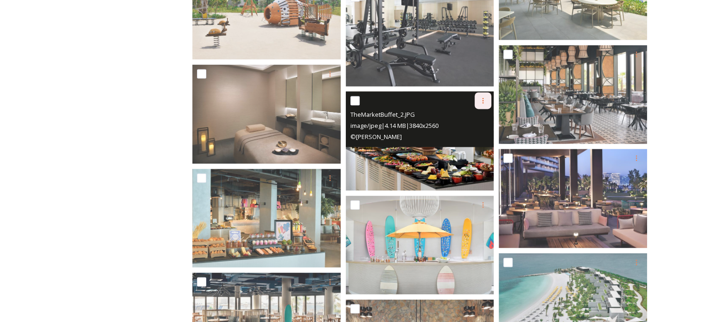
click at [482, 105] on div at bounding box center [483, 100] width 17 height 17
click at [480, 142] on span "Download" at bounding box center [472, 139] width 28 height 9
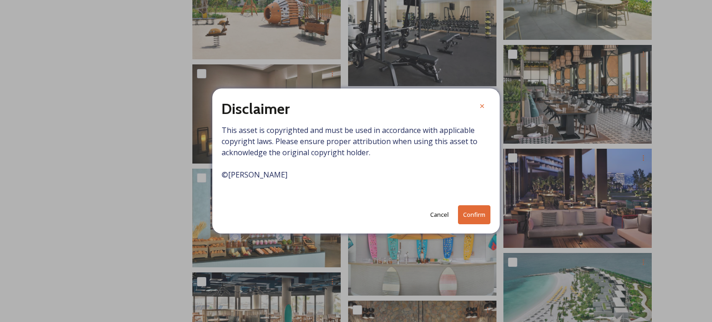
click at [461, 217] on button "Confirm" at bounding box center [474, 214] width 32 height 19
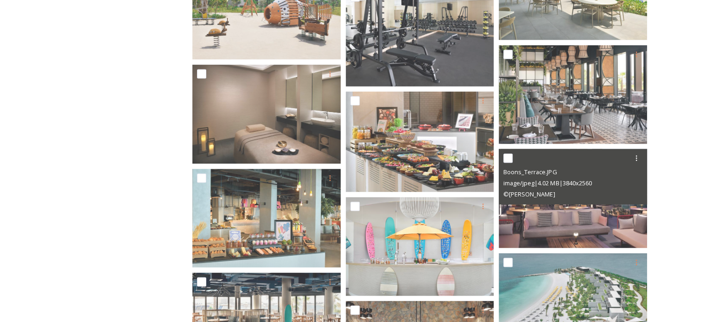
click at [643, 156] on div at bounding box center [636, 158] width 17 height 17
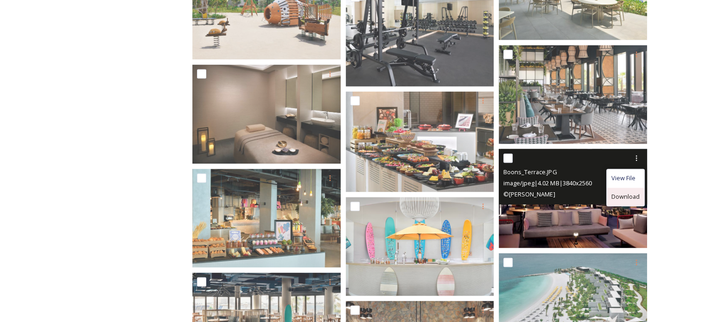
drag, startPoint x: 618, startPoint y: 197, endPoint x: 627, endPoint y: 194, distance: 9.0
click at [627, 194] on span "Download" at bounding box center [625, 196] width 28 height 9
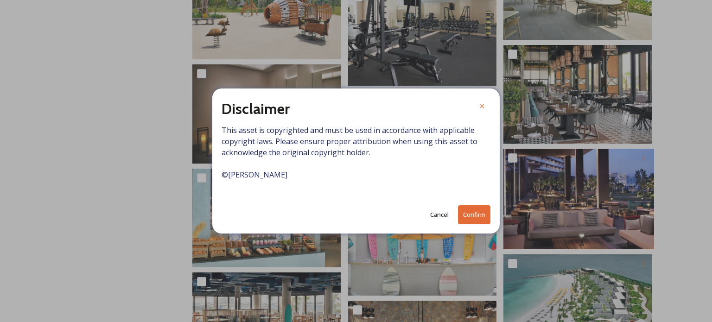
drag, startPoint x: 481, startPoint y: 215, endPoint x: 465, endPoint y: 220, distance: 16.0
click at [465, 220] on button "Confirm" at bounding box center [474, 214] width 32 height 19
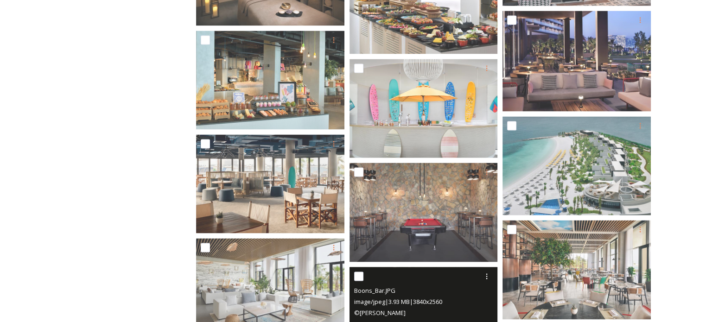
scroll to position [1637, 0]
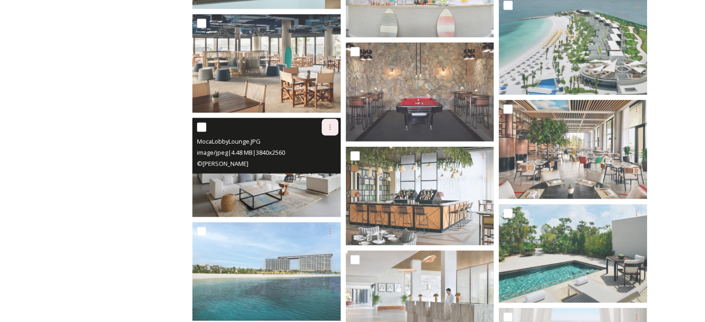
click at [334, 126] on div at bounding box center [330, 127] width 17 height 17
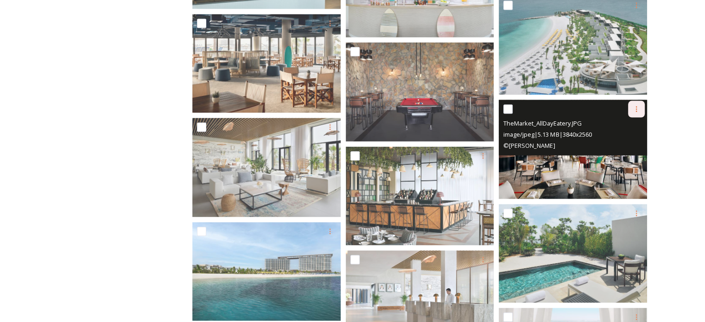
click at [638, 108] on icon at bounding box center [636, 108] width 7 height 7
click at [629, 144] on span "Download" at bounding box center [625, 147] width 28 height 9
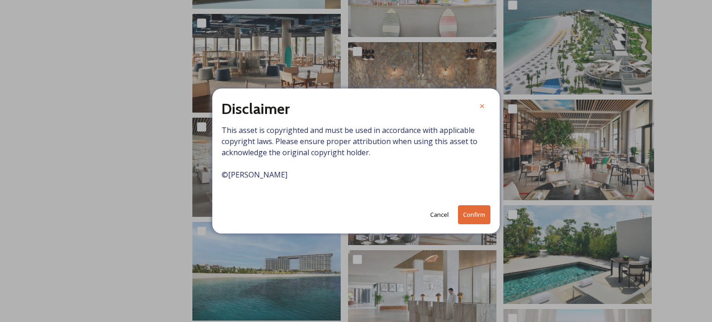
click at [471, 212] on button "Confirm" at bounding box center [474, 214] width 32 height 19
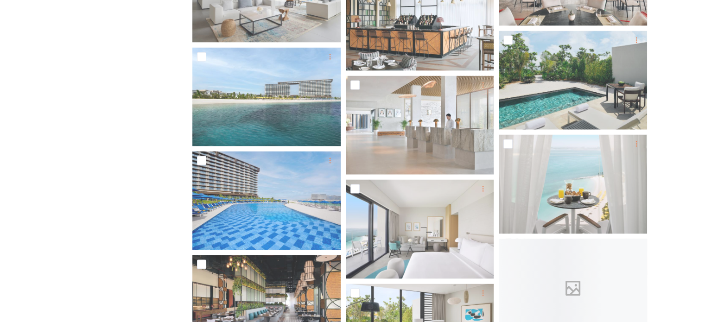
scroll to position [1813, 0]
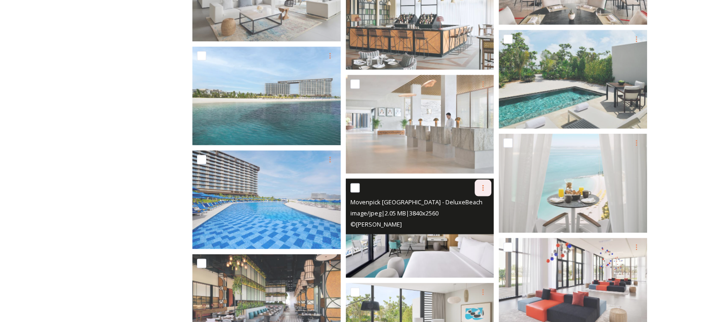
click at [482, 192] on div at bounding box center [483, 188] width 17 height 17
click at [481, 226] on span "Download" at bounding box center [472, 227] width 28 height 9
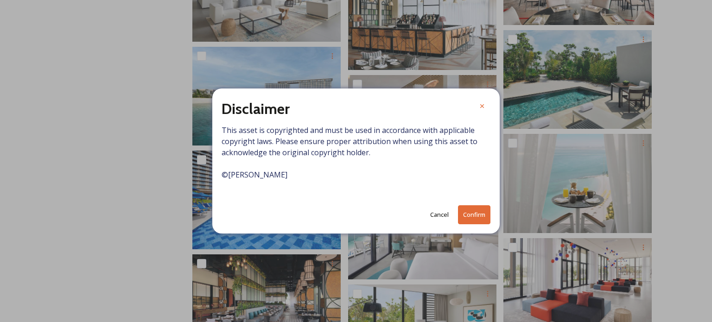
click at [479, 211] on button "Confirm" at bounding box center [474, 214] width 32 height 19
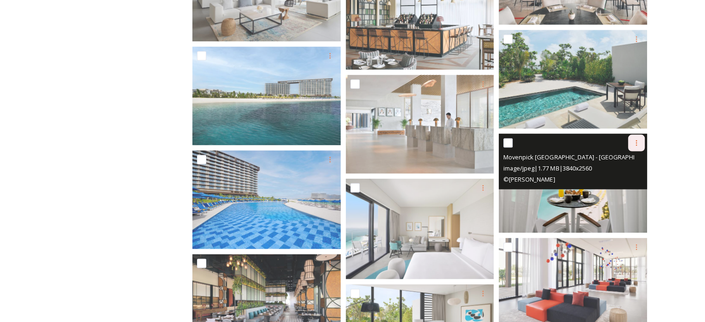
click at [636, 140] on icon at bounding box center [636, 143] width 7 height 7
click at [634, 174] on div "Download" at bounding box center [626, 182] width 38 height 18
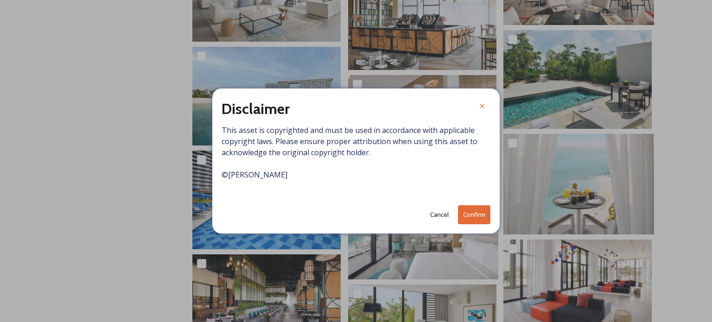
click at [476, 213] on button "Confirm" at bounding box center [474, 214] width 32 height 19
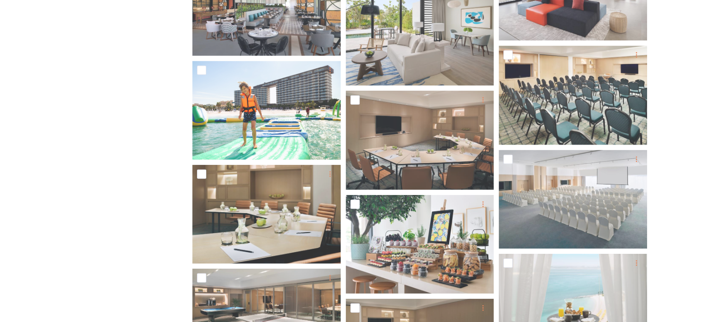
scroll to position [2111, 0]
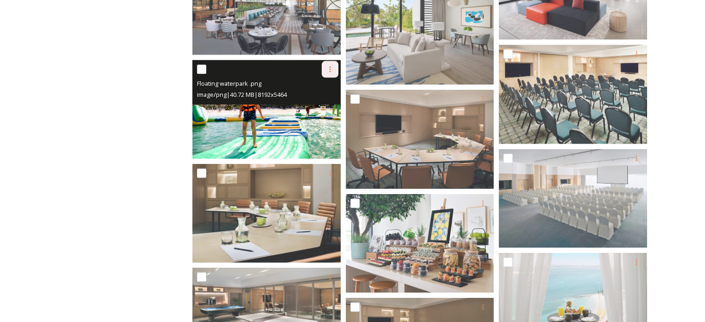
click at [333, 67] on icon at bounding box center [329, 69] width 7 height 7
click at [323, 107] on span "Download" at bounding box center [319, 107] width 28 height 9
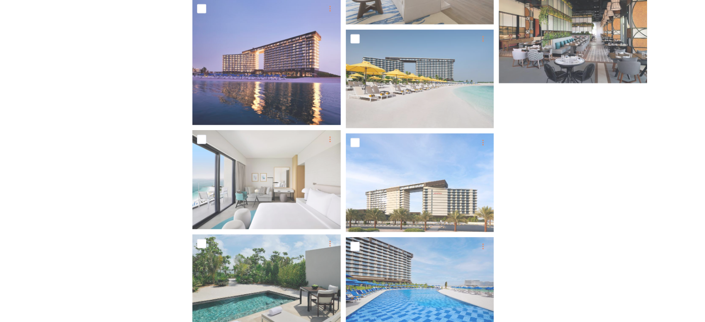
scroll to position [2588, 0]
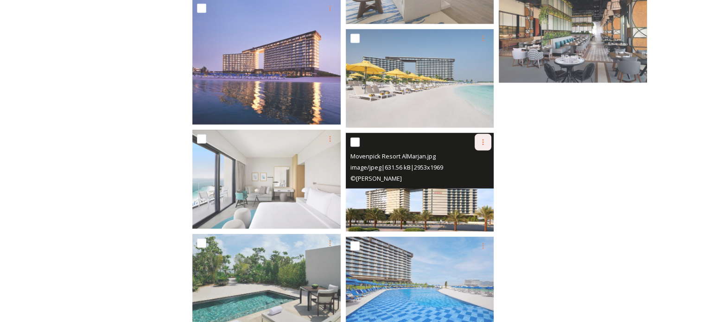
click at [486, 142] on icon at bounding box center [482, 142] width 7 height 7
click at [478, 178] on span "Download" at bounding box center [472, 180] width 28 height 9
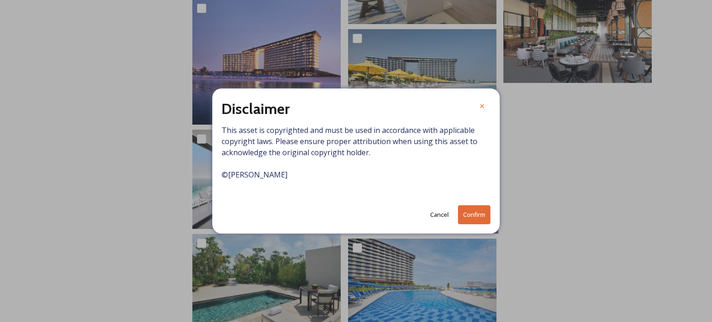
click at [473, 216] on button "Confirm" at bounding box center [474, 214] width 32 height 19
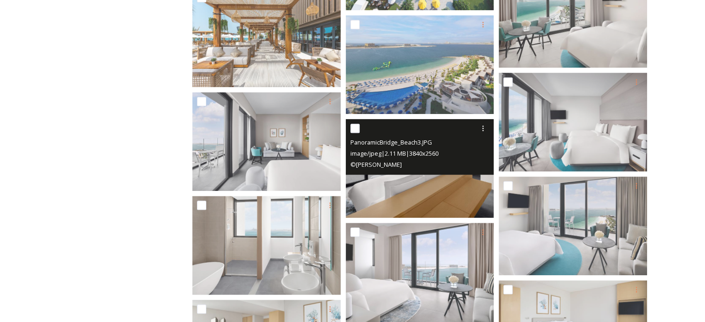
scroll to position [525, 0]
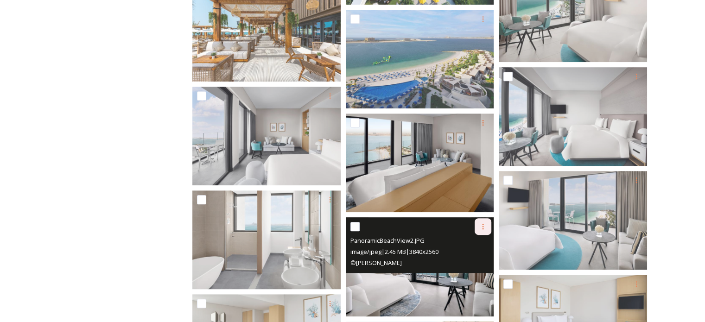
click at [482, 225] on icon at bounding box center [482, 226] width 7 height 7
click at [475, 261] on span "Download" at bounding box center [472, 265] width 28 height 9
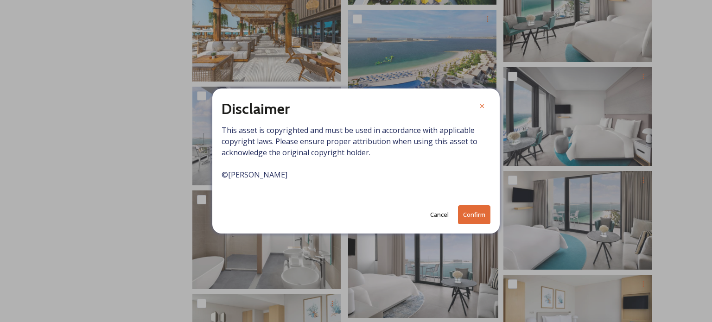
click at [467, 213] on button "Confirm" at bounding box center [474, 214] width 32 height 19
